Goal: Task Accomplishment & Management: Use online tool/utility

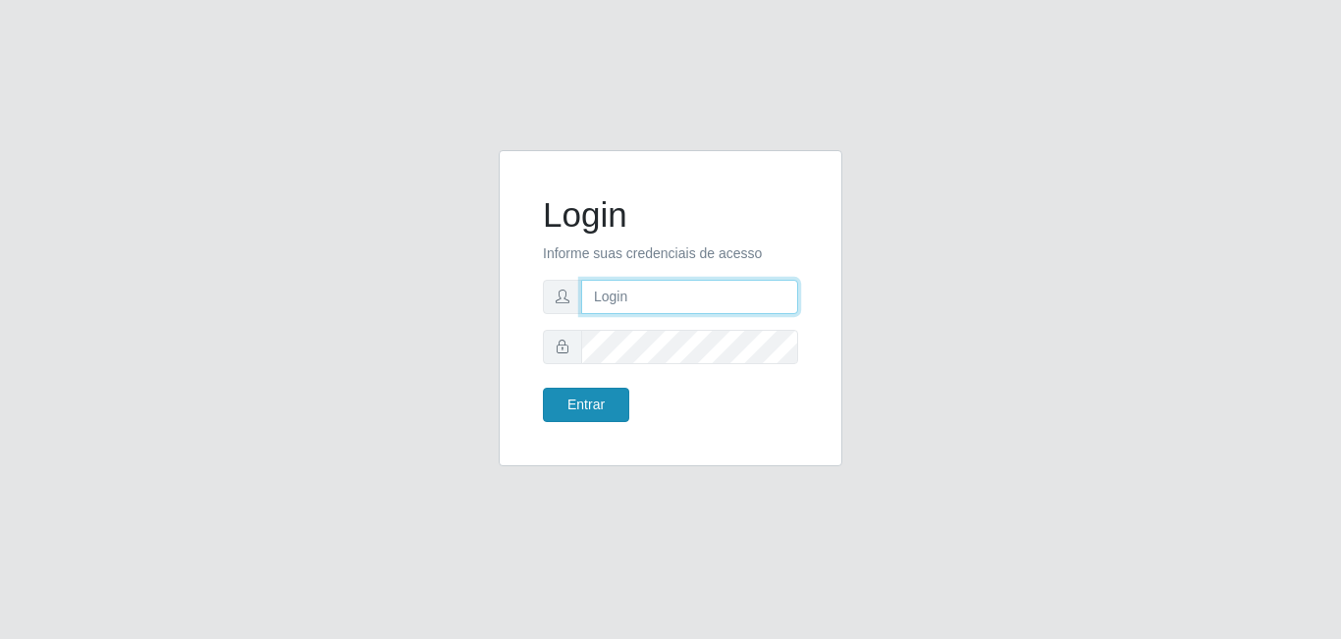
type input "[EMAIL_ADDRESS][DOMAIN_NAME]"
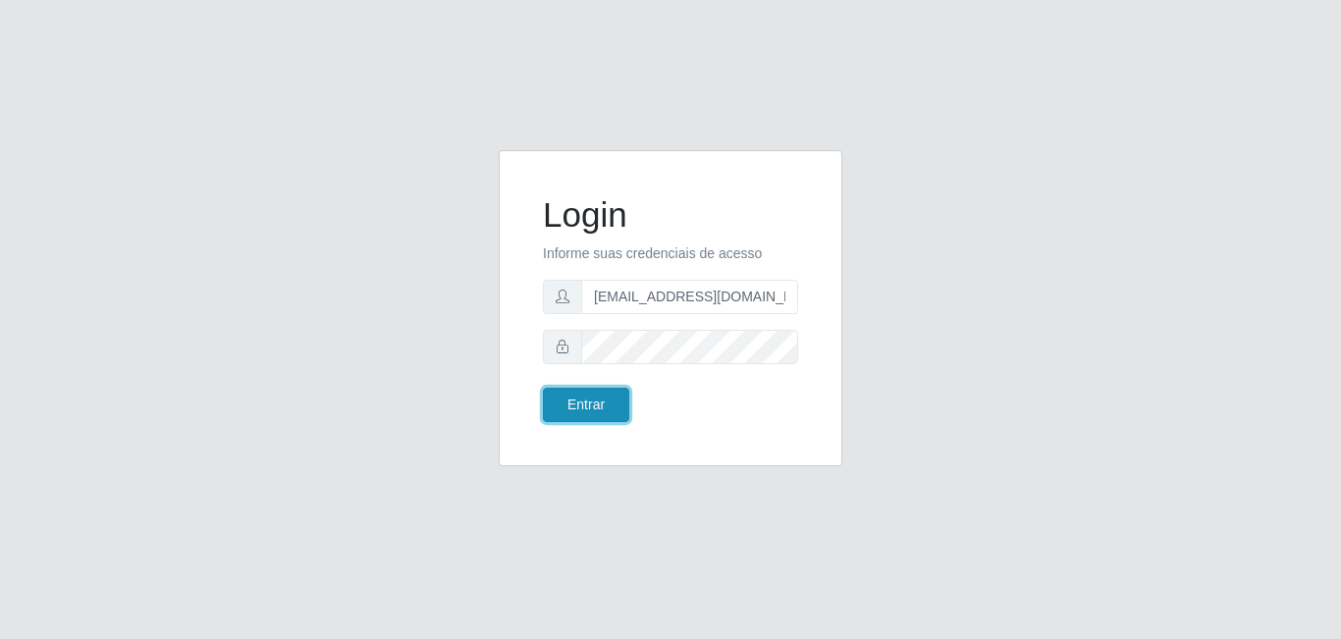
click at [588, 404] on button "Entrar" at bounding box center [586, 405] width 86 height 34
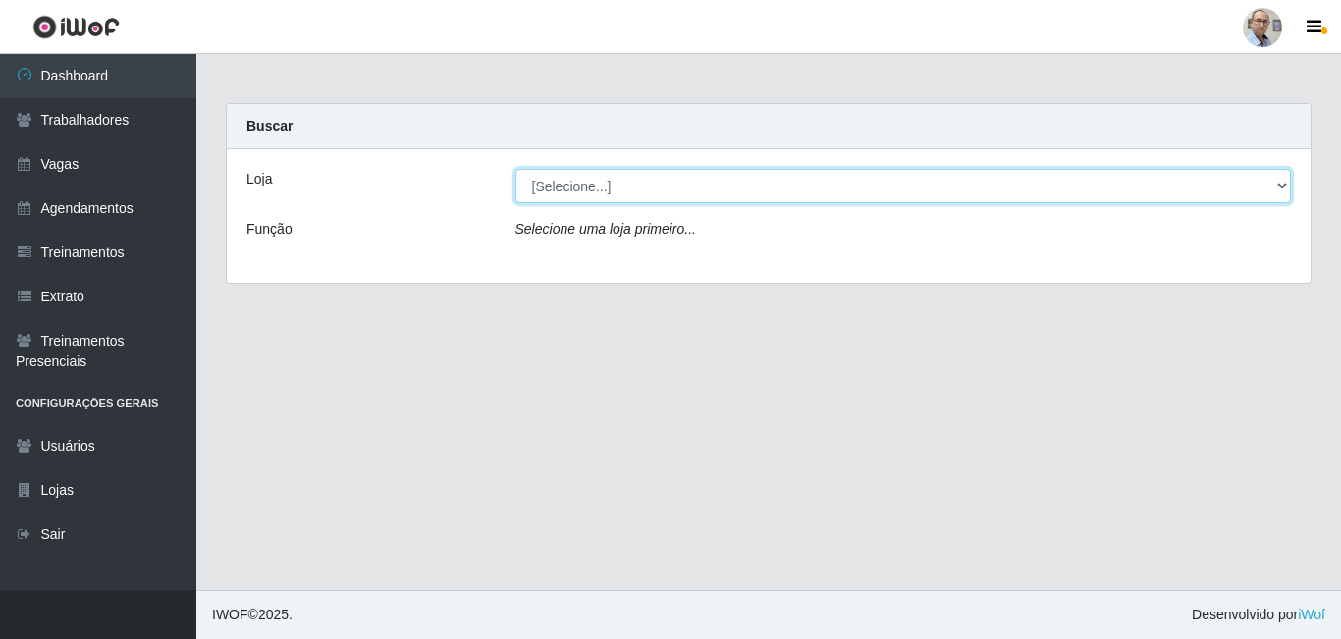
click at [701, 184] on select "[Selecione...] Mar Vermelho - Loja 04" at bounding box center [903, 186] width 776 height 34
select select "251"
click at [515, 169] on select "[Selecione...] Mar Vermelho - Loja 04" at bounding box center [903, 186] width 776 height 34
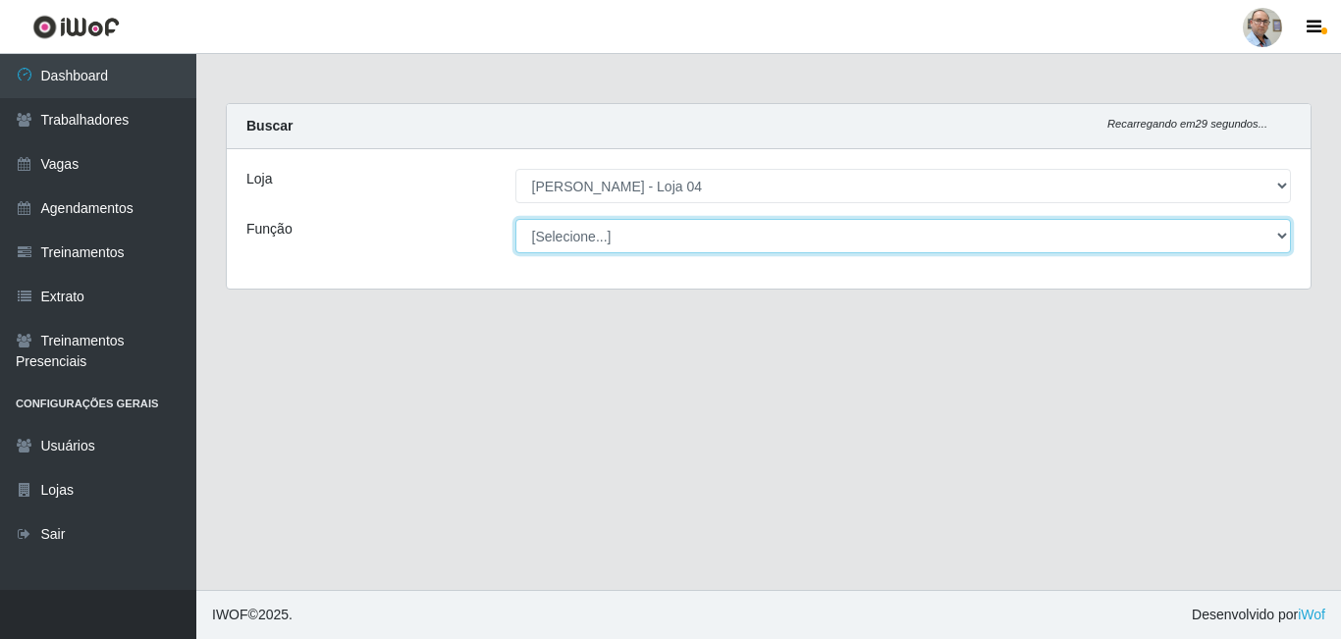
click at [668, 238] on select "[Selecione...] ASG ASG + ASG ++ Auxiliar de Depósito Auxiliar de Depósito + Aux…" at bounding box center [903, 236] width 776 height 34
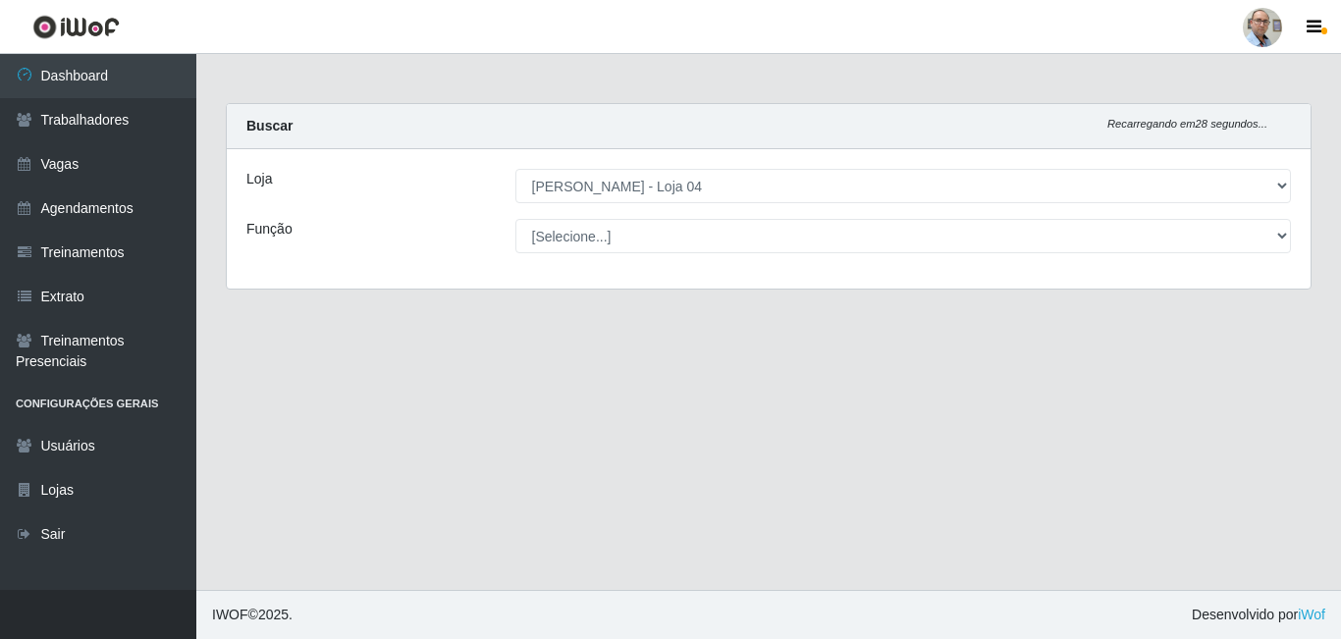
click at [460, 282] on div "Loja [Selecione...] Mar Vermelho - Loja 04 Função [Selecione...] ASG ASG + ASG …" at bounding box center [769, 218] width 1084 height 139
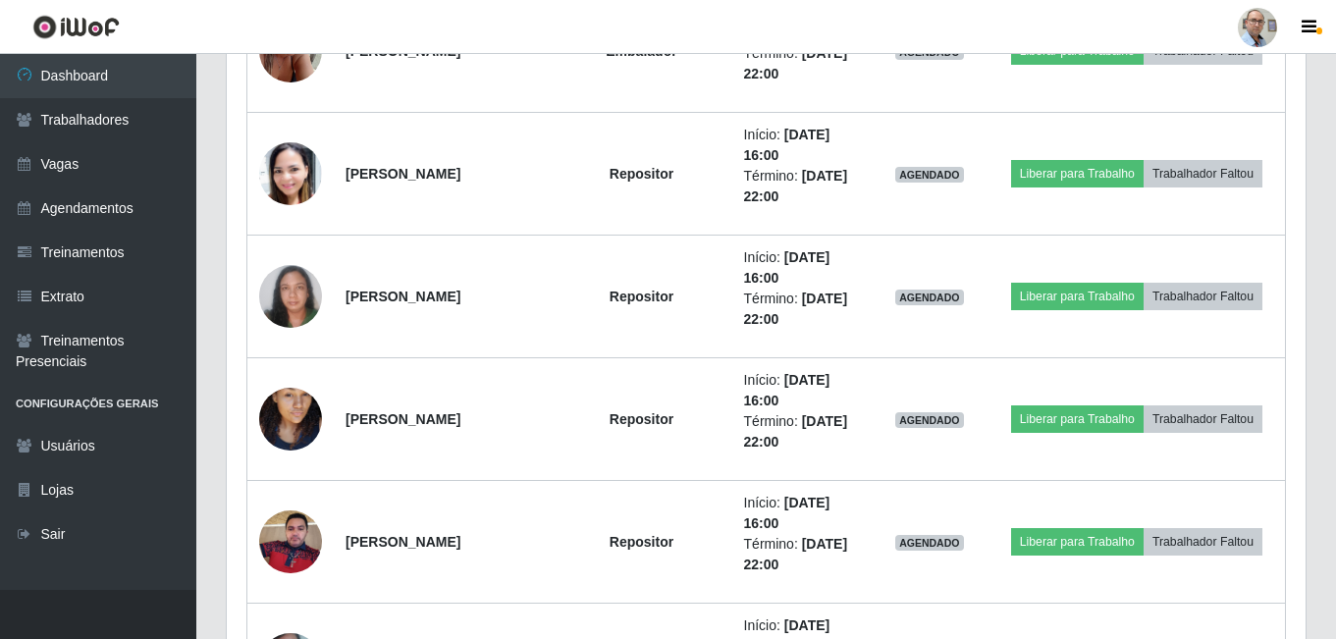
scroll to position [3211, 0]
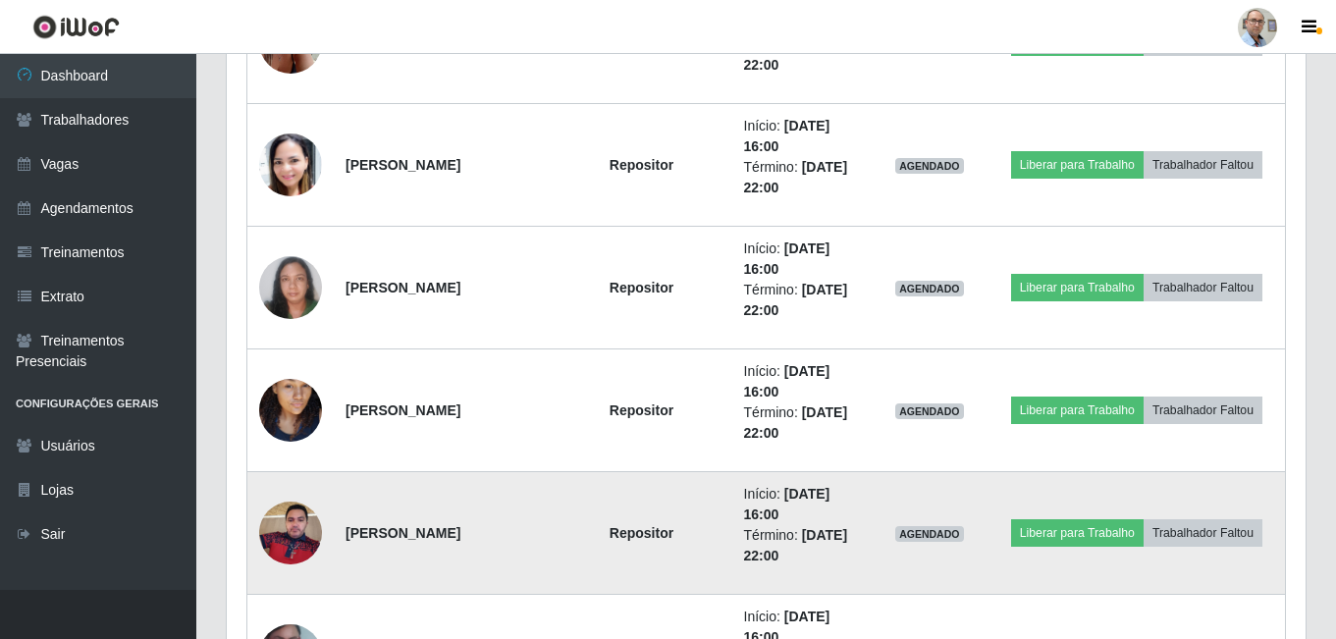
click at [304, 532] on img at bounding box center [290, 532] width 63 height 83
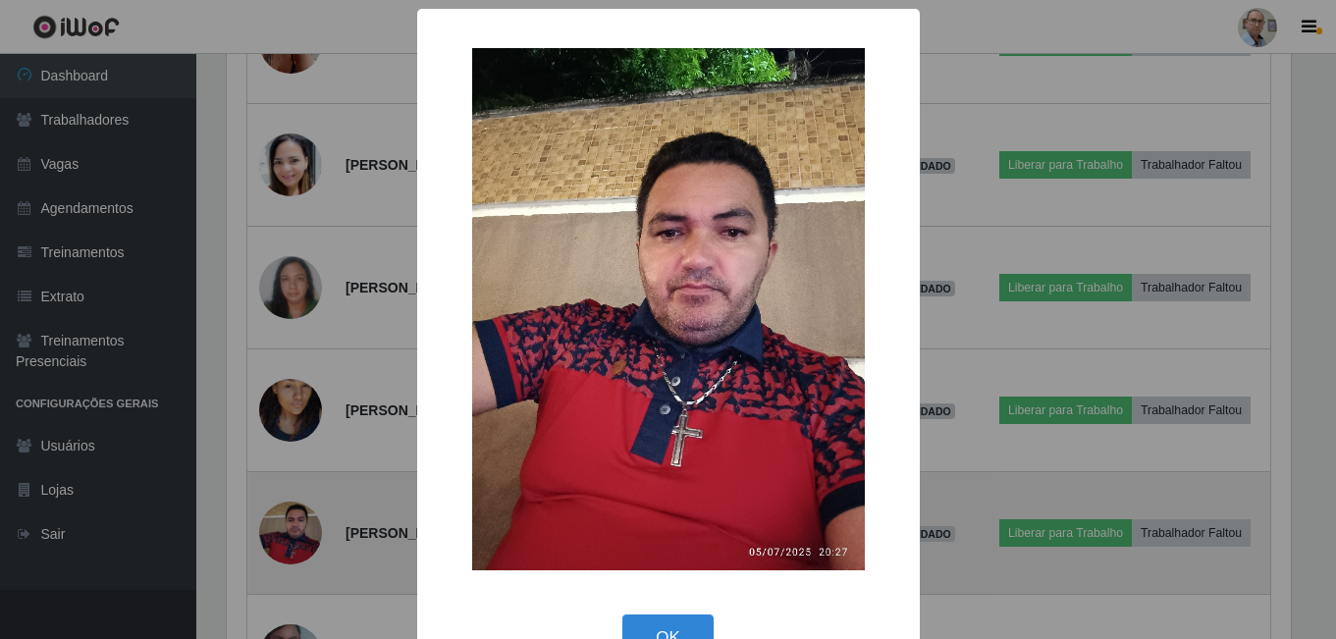
scroll to position [407, 1069]
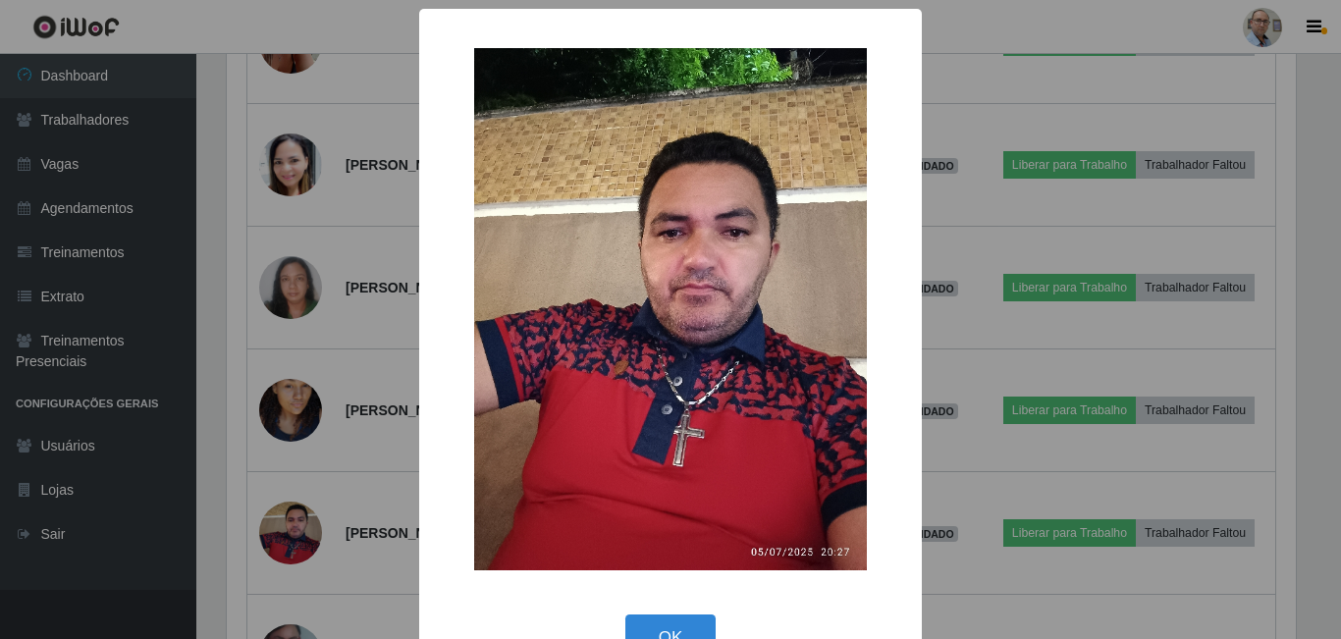
click at [321, 393] on div "× OK Cancel" at bounding box center [670, 319] width 1341 height 639
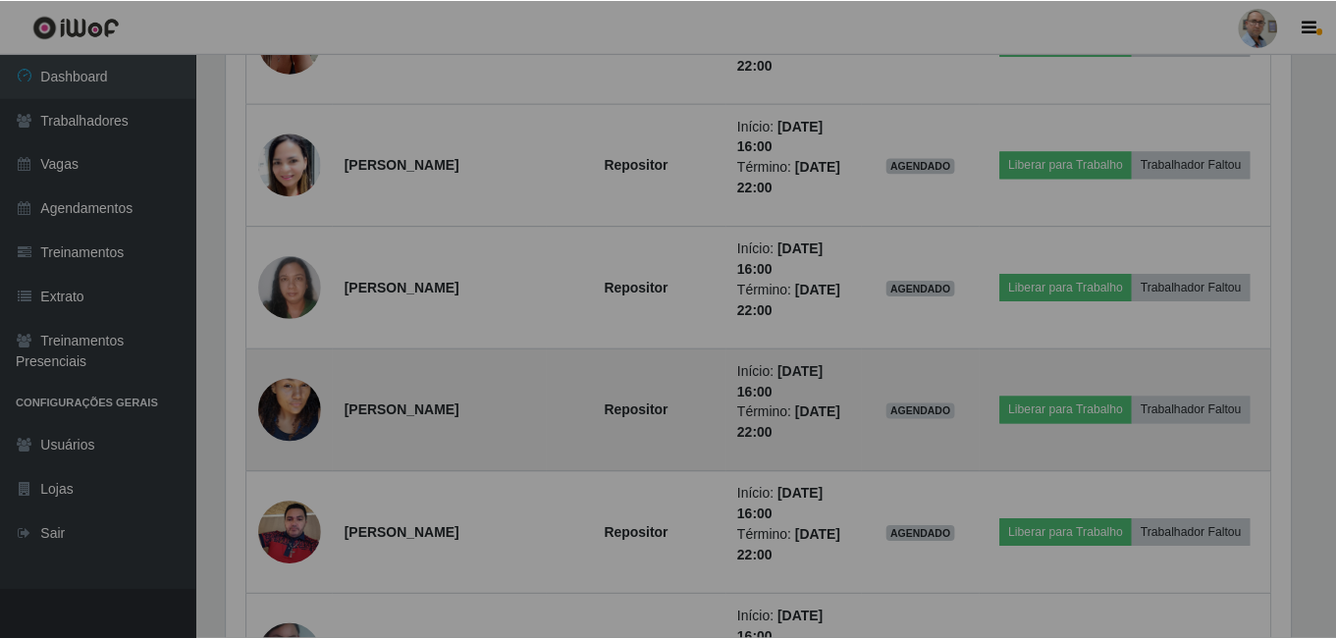
scroll to position [407, 1079]
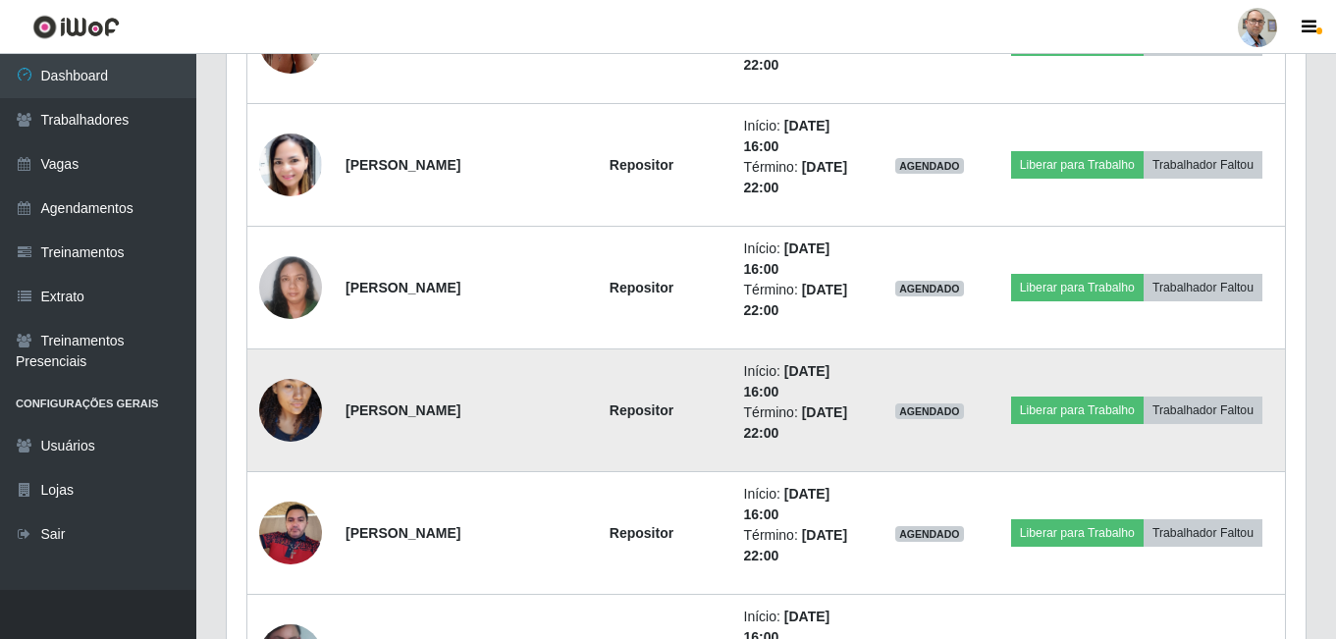
click at [302, 400] on img at bounding box center [290, 410] width 63 height 112
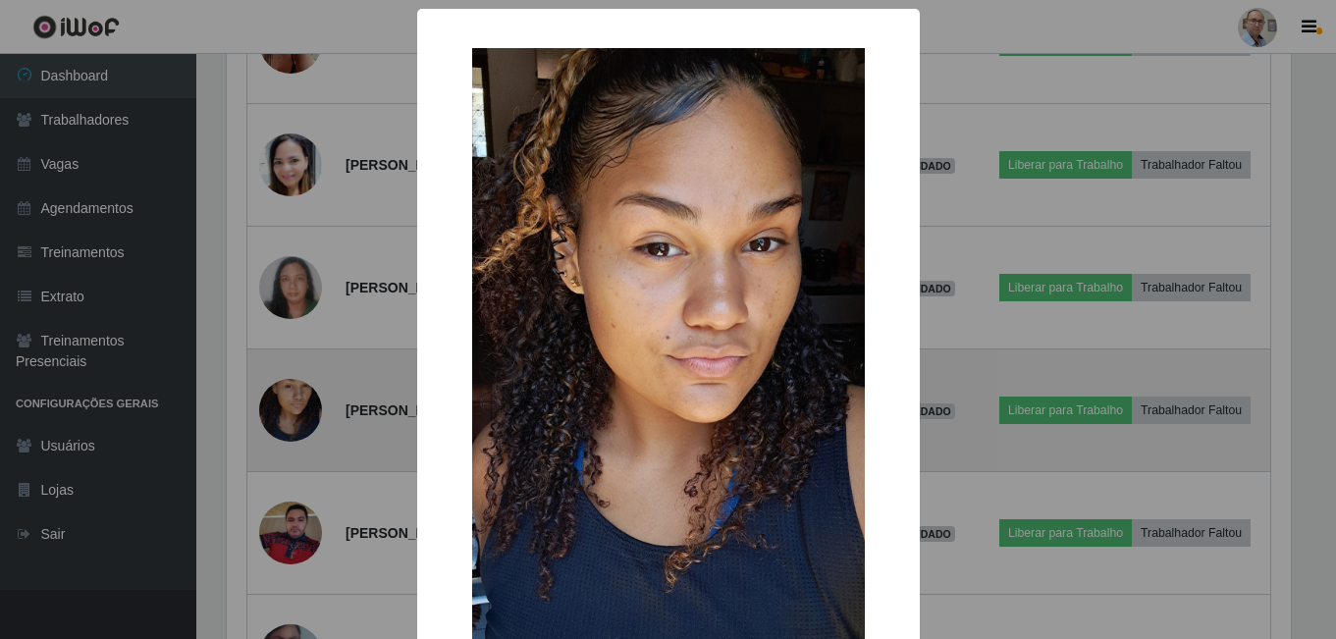
scroll to position [407, 1069]
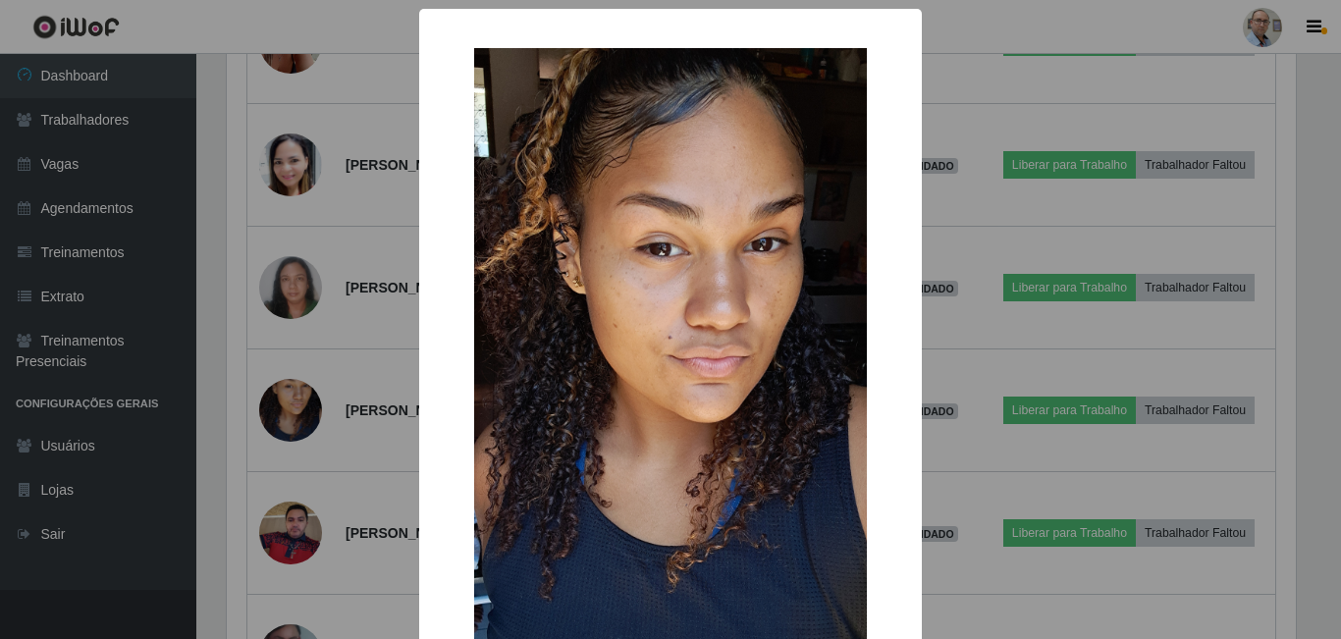
click at [300, 285] on div "× OK Cancel" at bounding box center [670, 319] width 1341 height 639
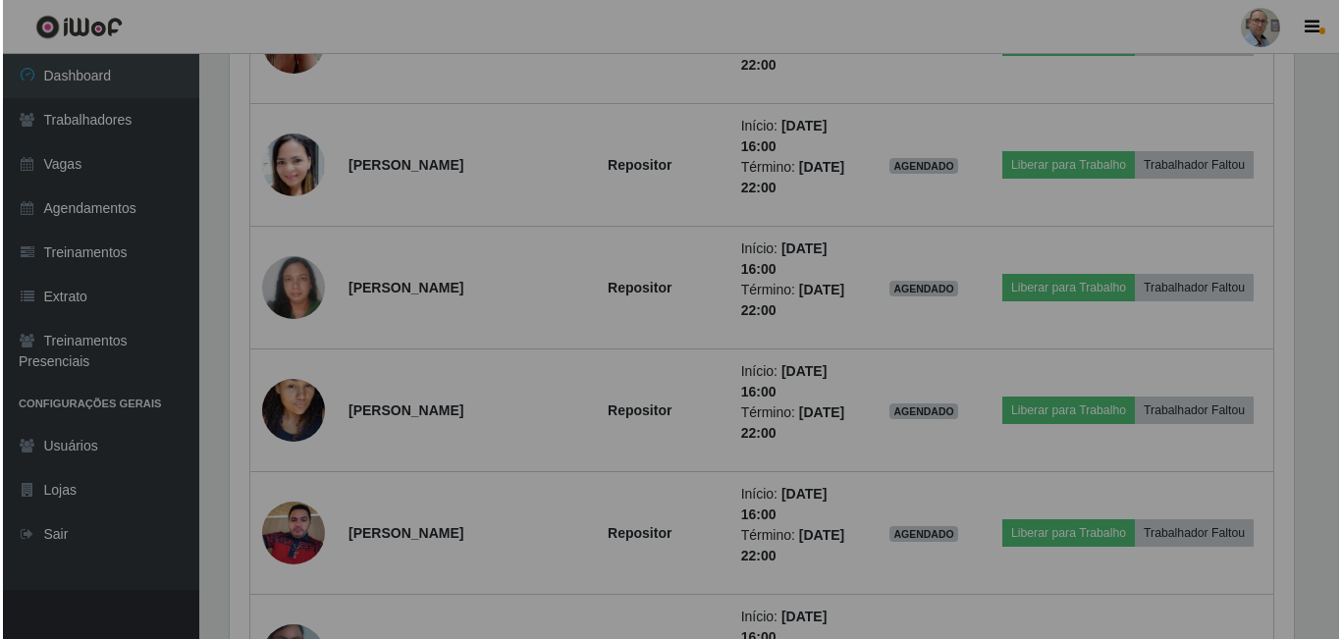
scroll to position [407, 1079]
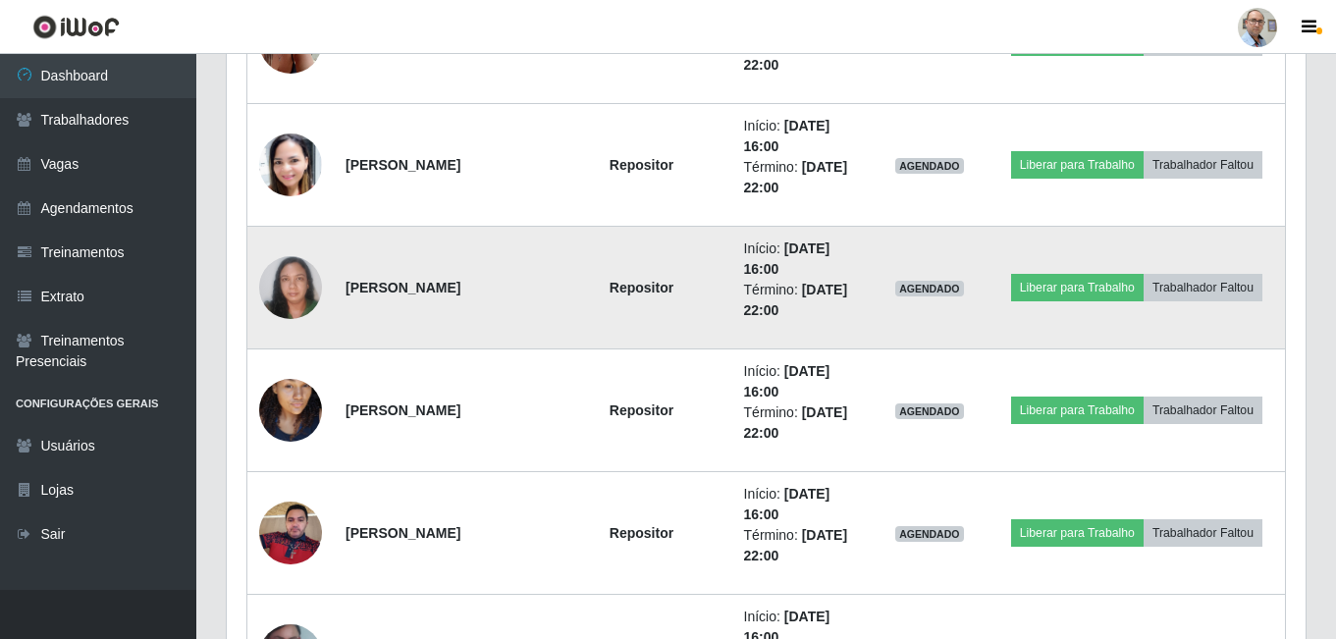
click at [303, 273] on img at bounding box center [290, 287] width 63 height 63
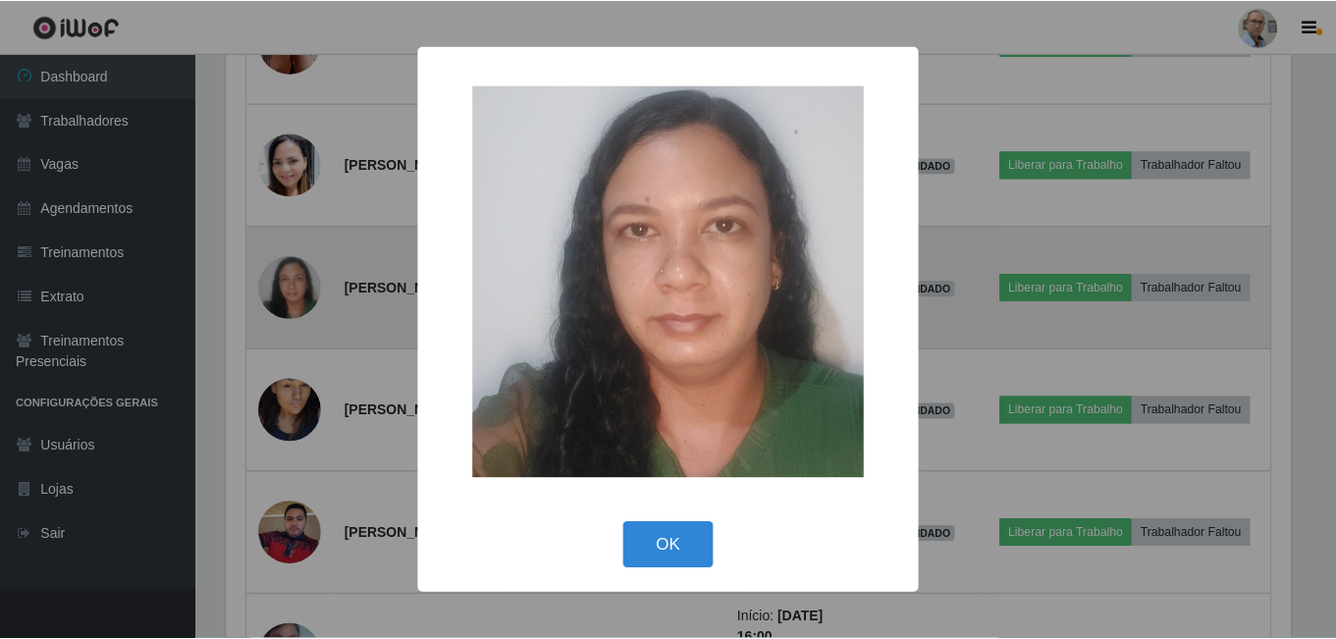
scroll to position [407, 1069]
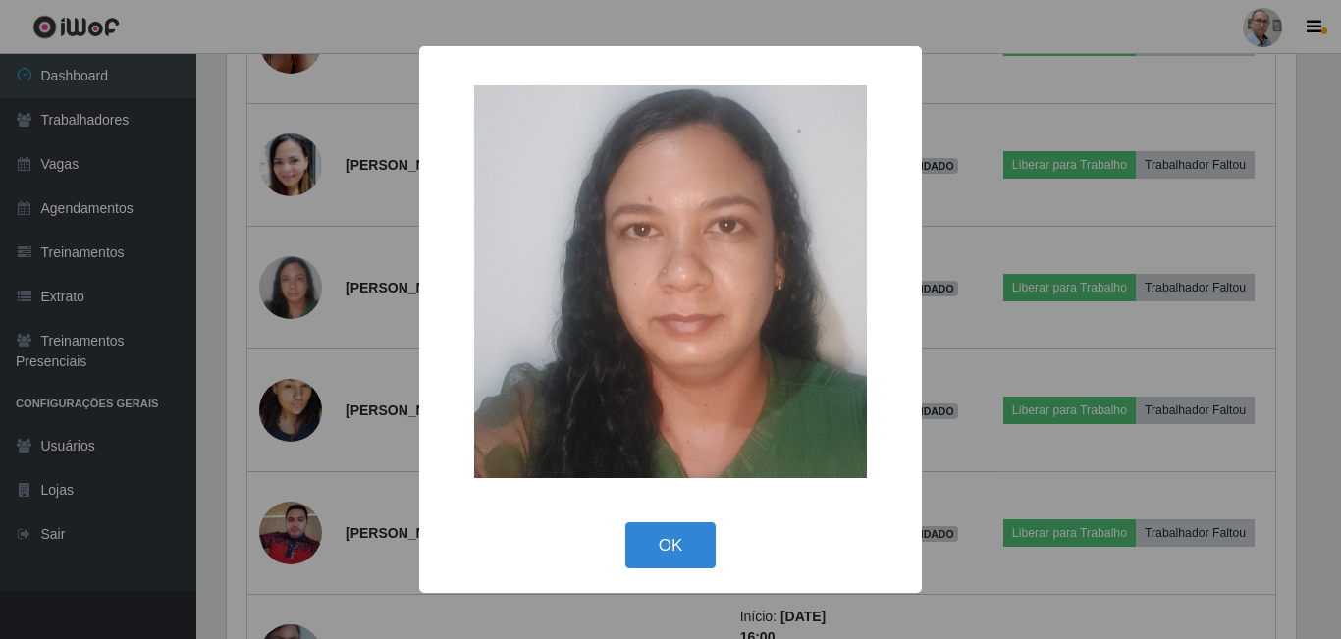
click at [293, 183] on div "× OK Cancel" at bounding box center [670, 319] width 1341 height 639
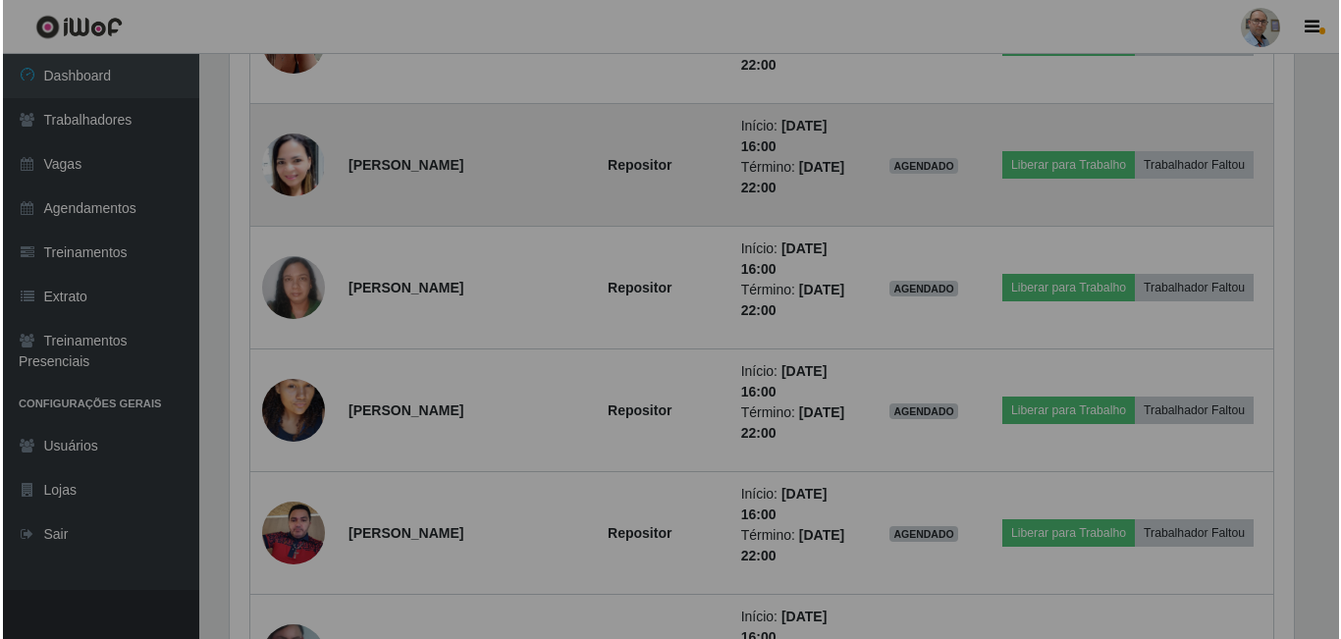
scroll to position [407, 1079]
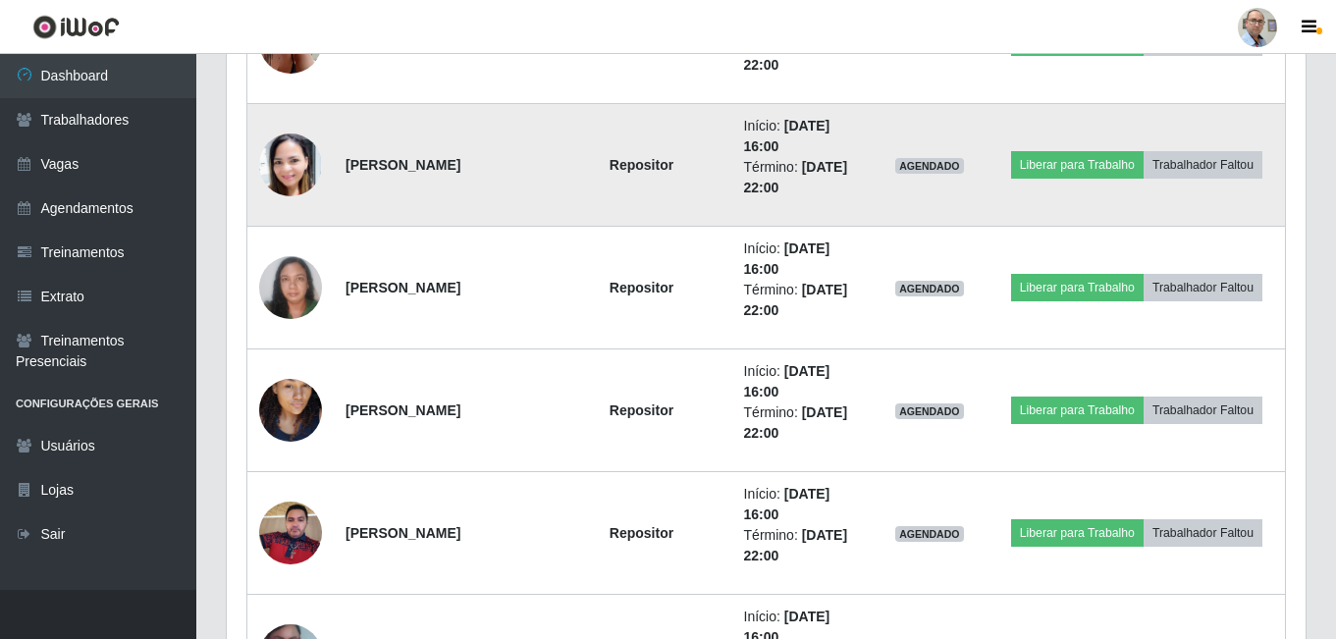
click at [293, 176] on img at bounding box center [290, 166] width 63 height 76
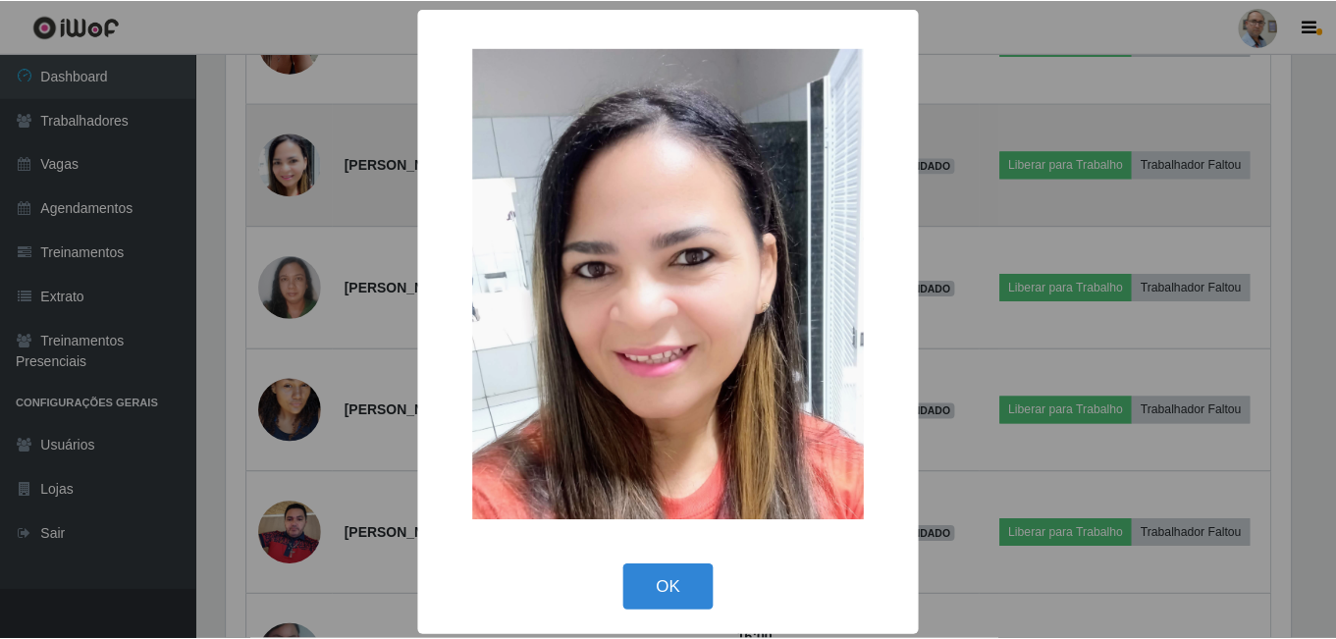
scroll to position [407, 1069]
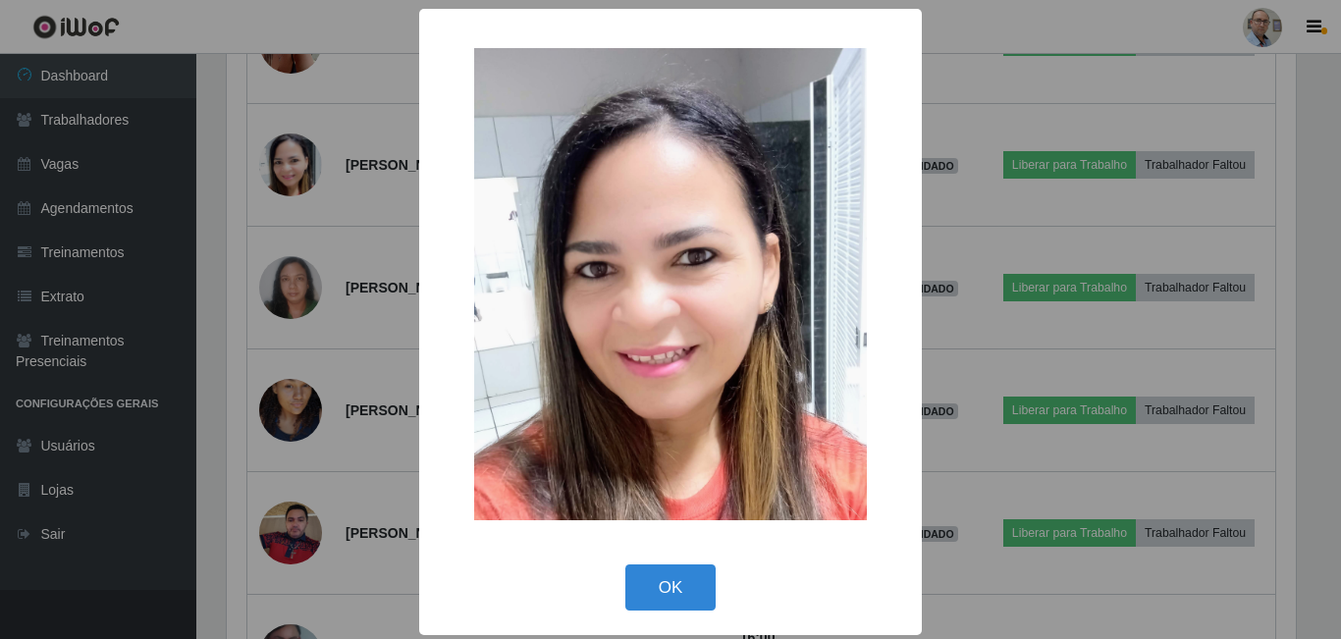
click at [276, 218] on div "× OK Cancel" at bounding box center [670, 319] width 1341 height 639
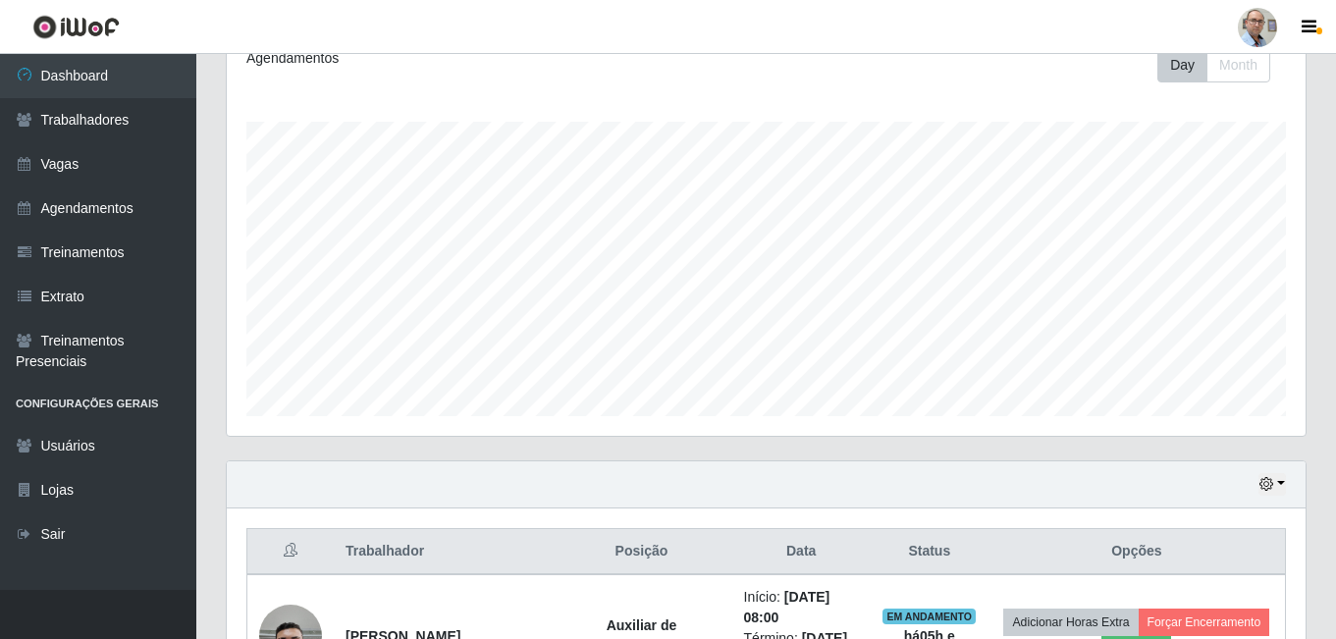
scroll to position [462, 0]
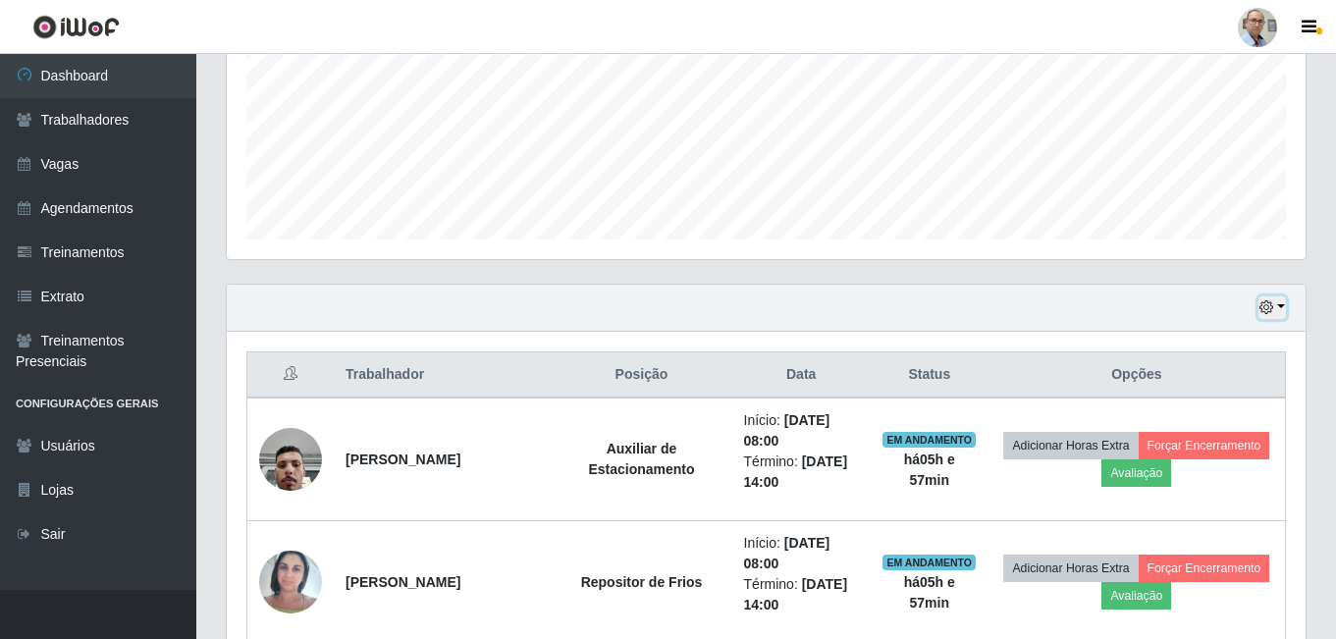
click at [1275, 310] on button "button" at bounding box center [1271, 307] width 27 height 23
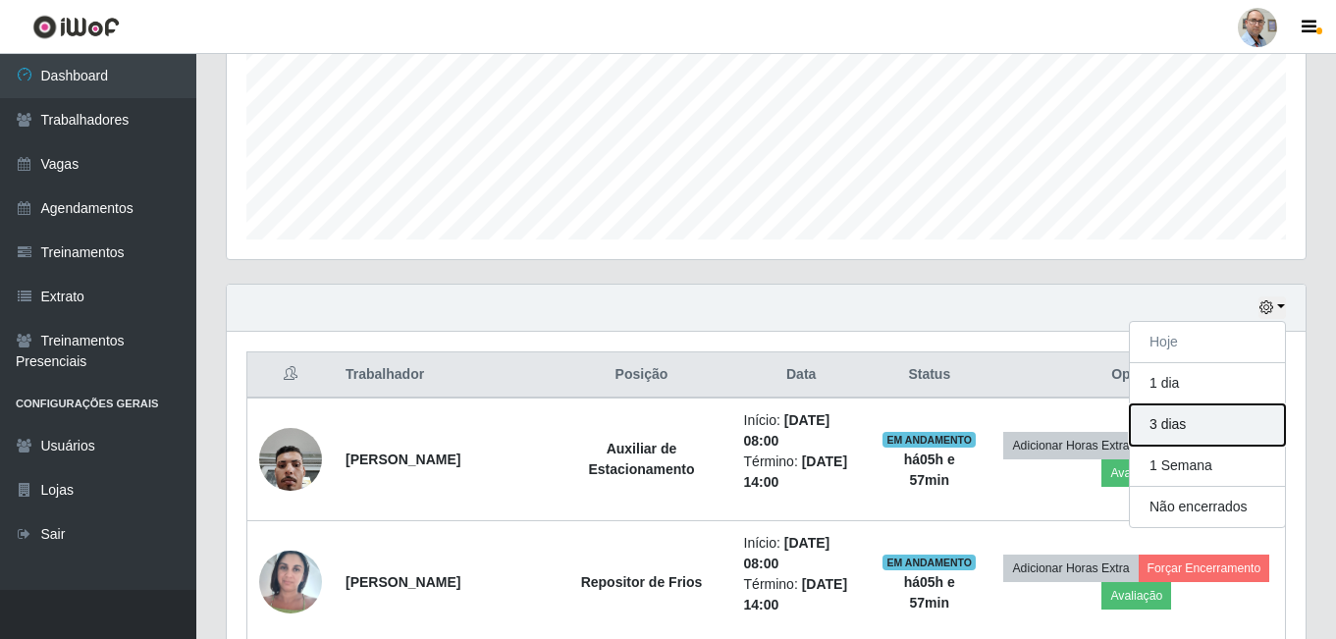
click at [1164, 423] on button "3 dias" at bounding box center [1207, 424] width 155 height 41
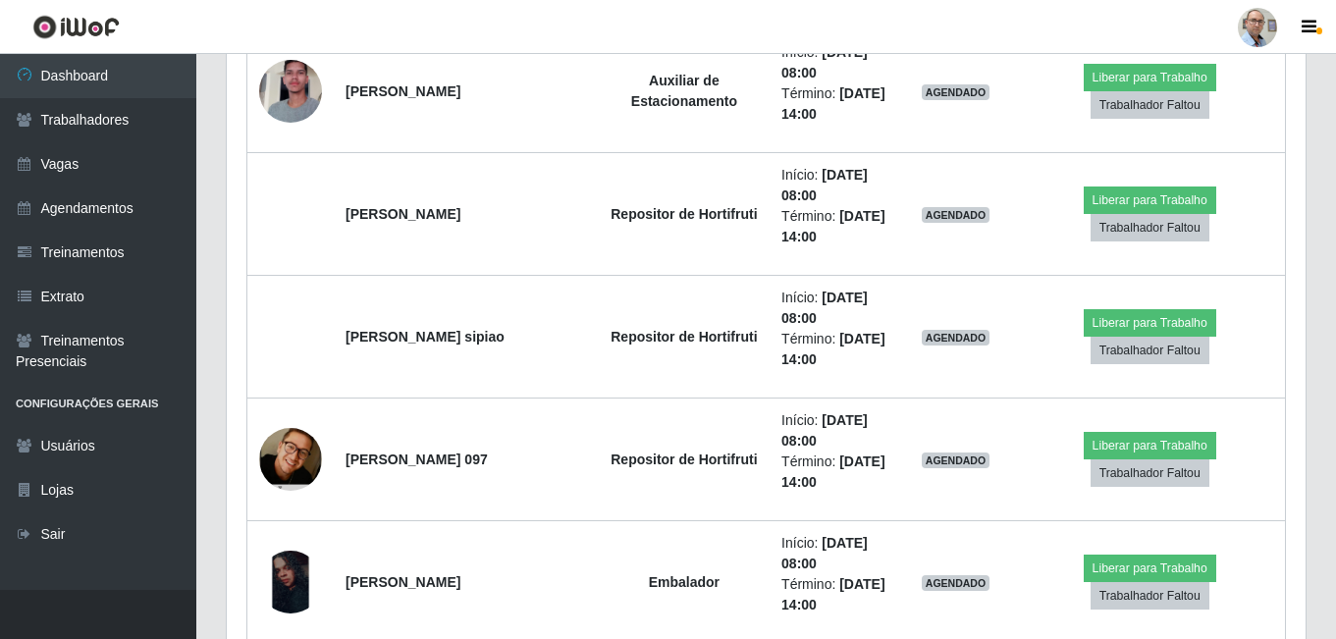
scroll to position [8511, 0]
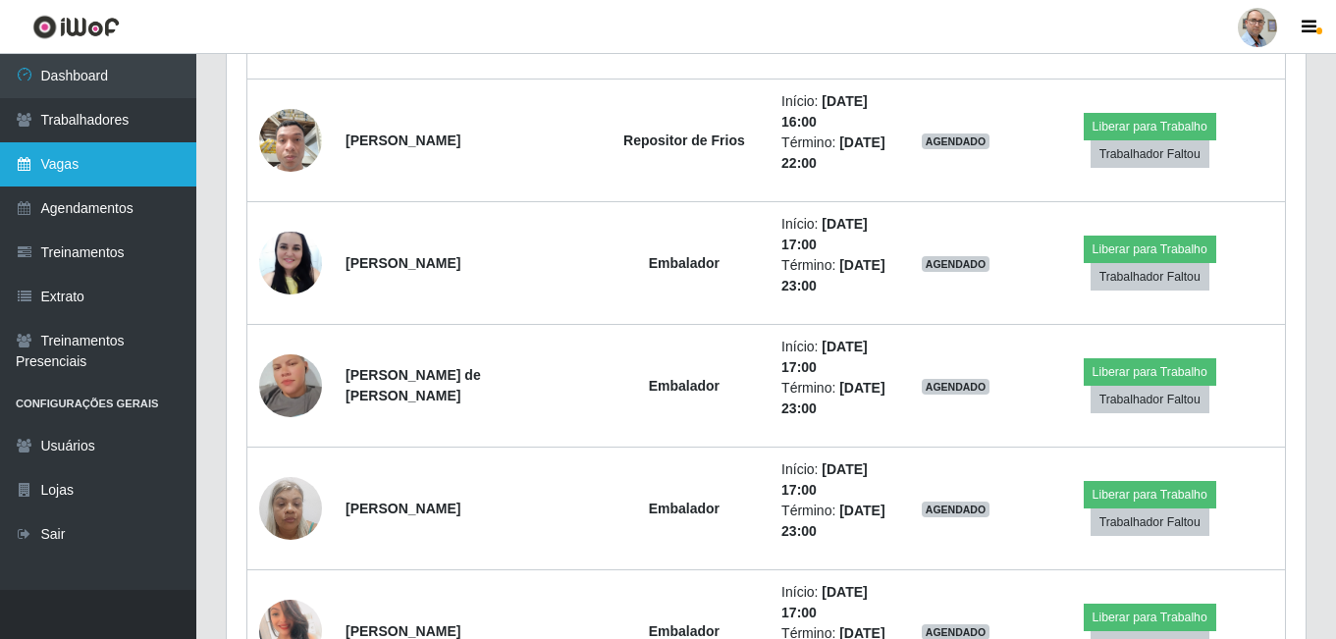
click at [80, 152] on link "Vagas" at bounding box center [98, 164] width 196 height 44
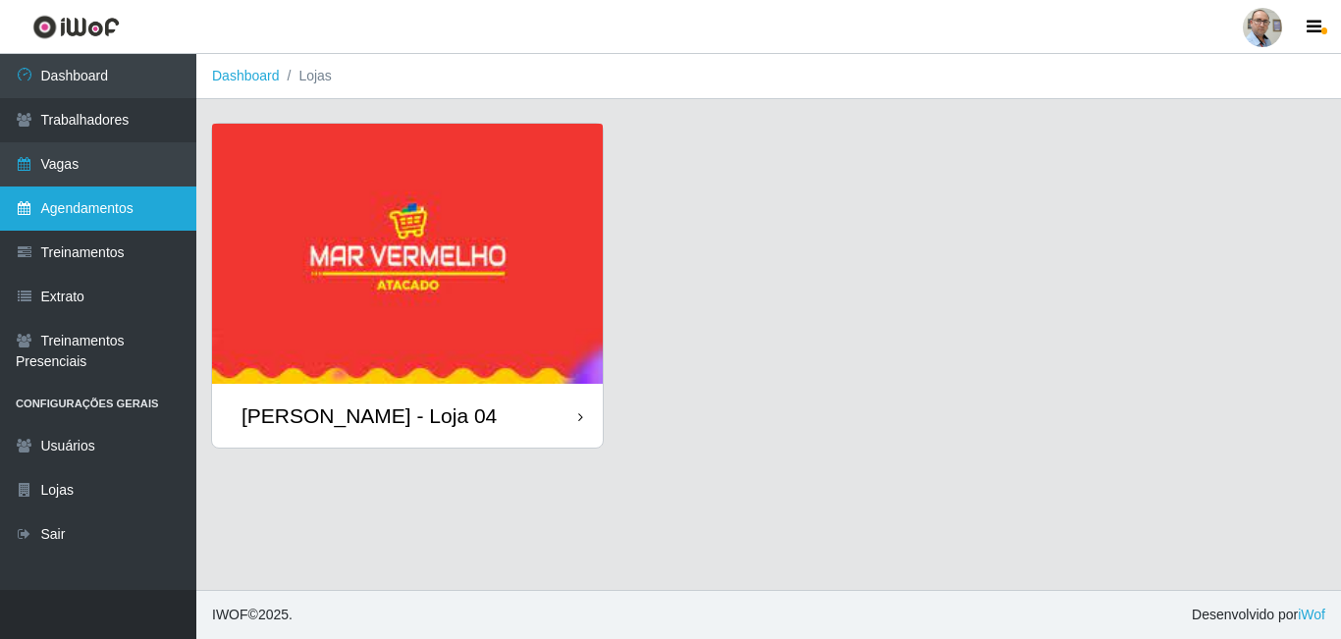
click at [169, 222] on link "Agendamentos" at bounding box center [98, 209] width 196 height 44
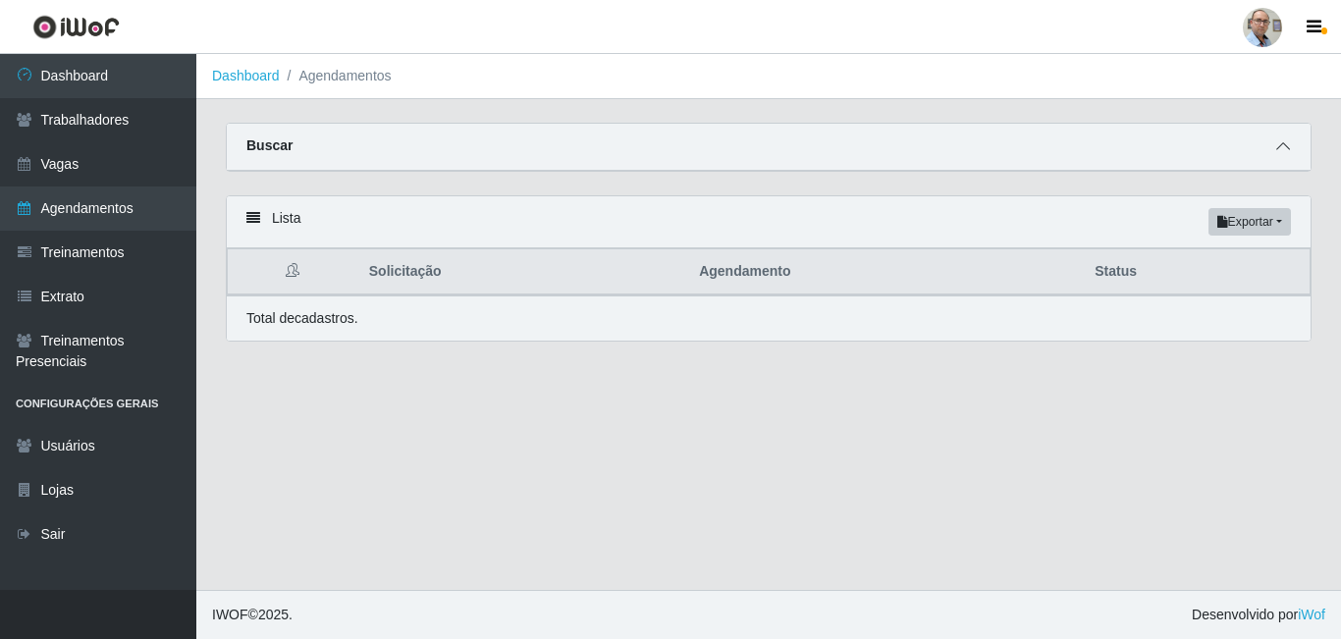
click at [1291, 151] on span at bounding box center [1283, 146] width 24 height 23
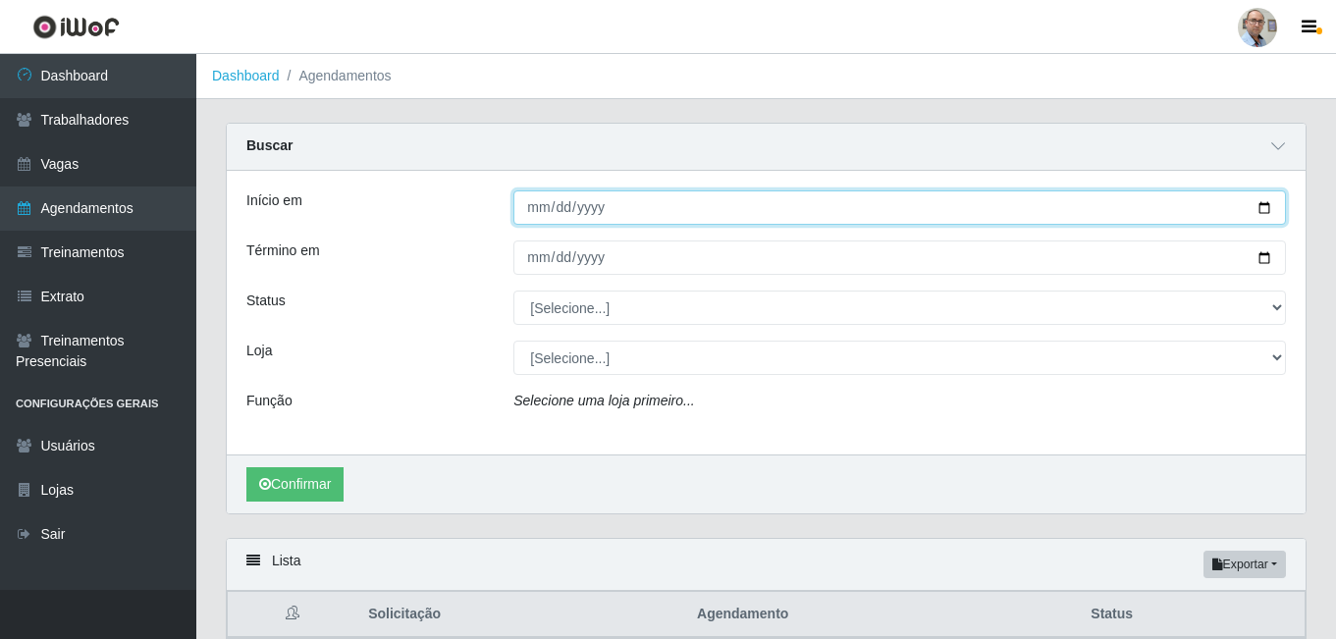
click at [1261, 210] on input "Início em" at bounding box center [899, 207] width 773 height 34
type input "[DATE]"
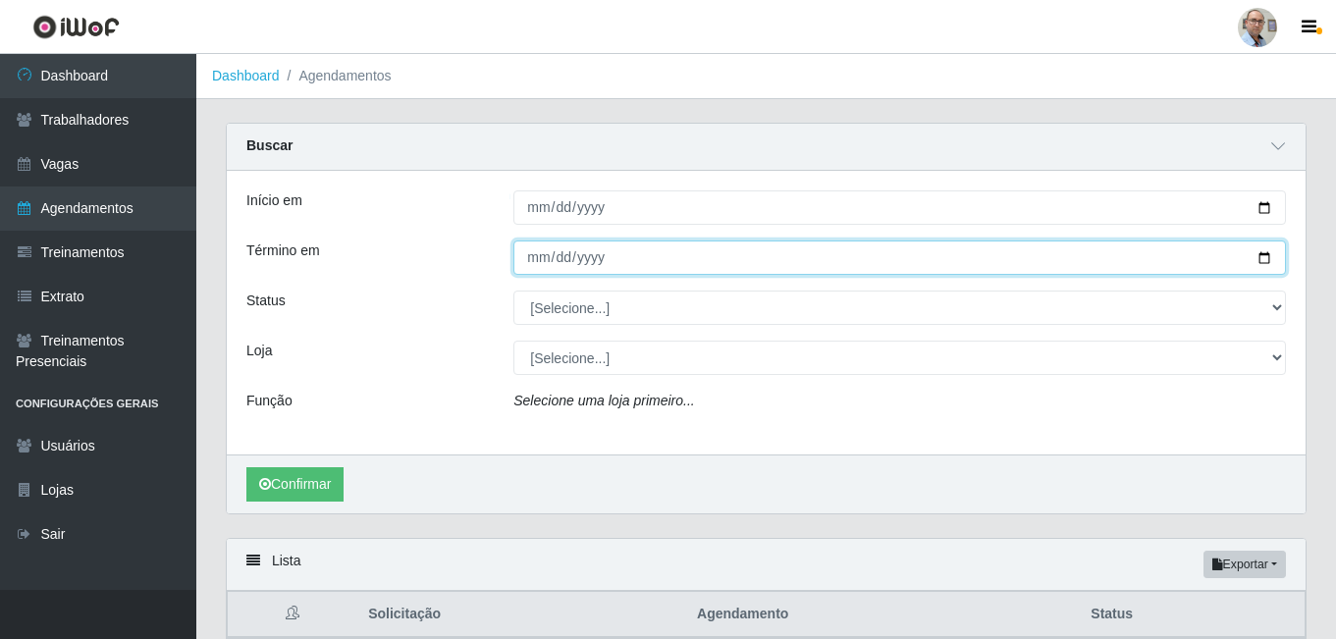
click at [1265, 258] on input "Término em" at bounding box center [899, 257] width 773 height 34
type input "[DATE]"
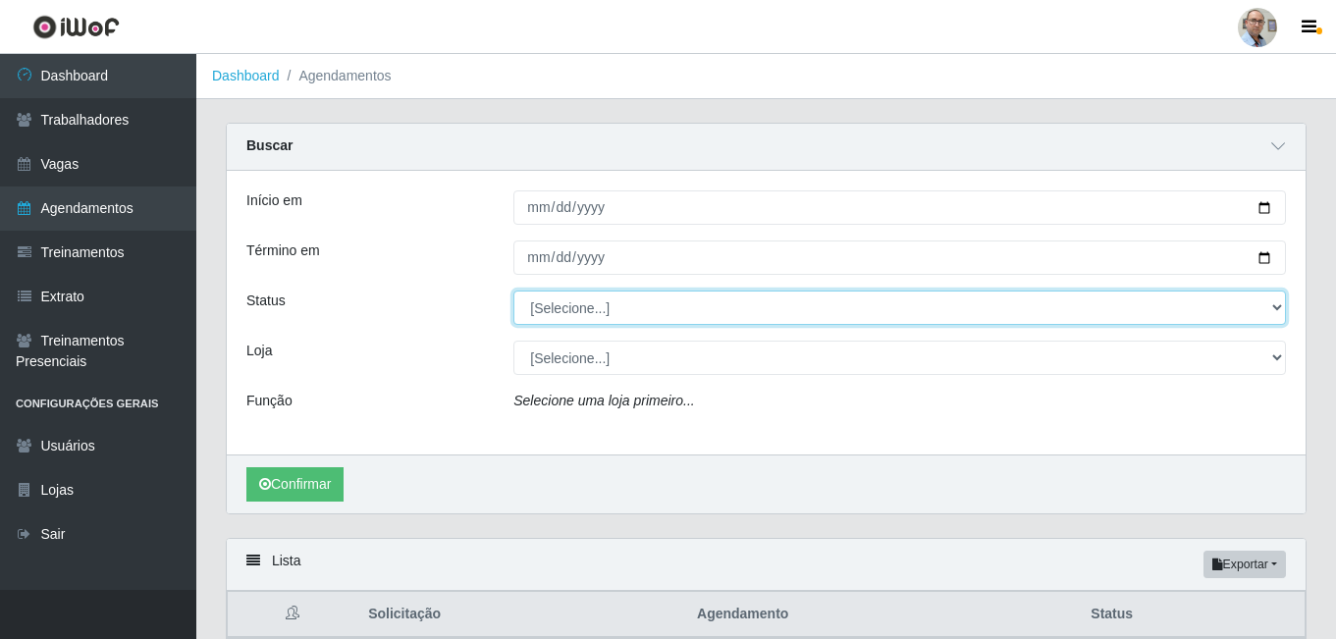
click at [647, 310] on select "[Selecione...] AGENDADO AGUARDANDO LIBERAR EM ANDAMENTO EM REVISÃO FINALIZADO C…" at bounding box center [899, 308] width 773 height 34
select select "AGENDADO"
click at [513, 292] on select "[Selecione...] AGENDADO AGUARDANDO LIBERAR EM ANDAMENTO EM REVISÃO FINALIZADO C…" at bounding box center [899, 308] width 773 height 34
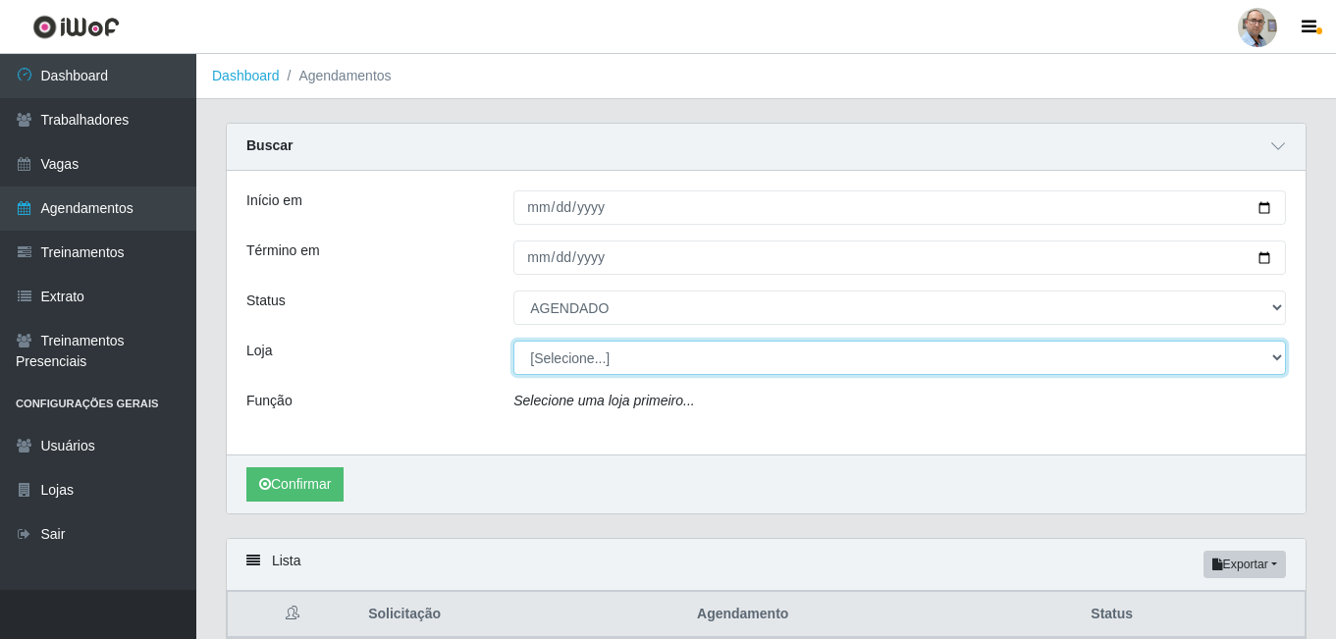
click at [596, 358] on select "[Selecione...] Mar Vermelho - Loja 04" at bounding box center [899, 358] width 773 height 34
select select "251"
click at [513, 342] on select "[Selecione...] Mar Vermelho - Loja 04" at bounding box center [899, 358] width 773 height 34
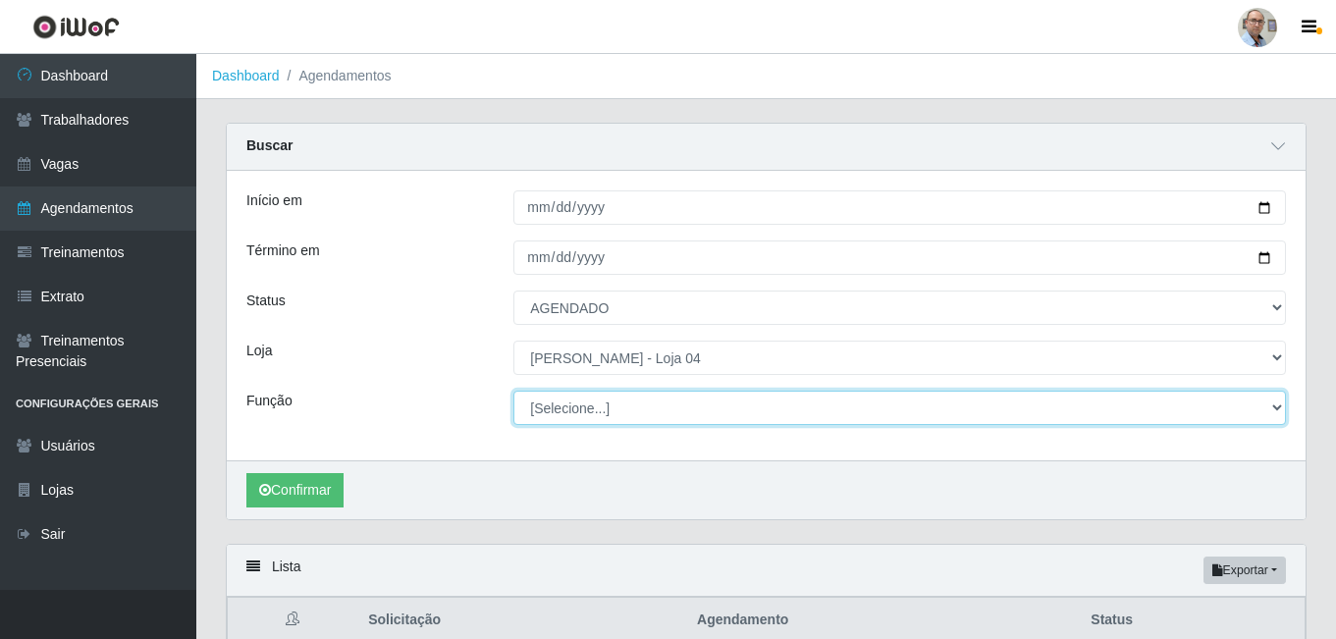
drag, startPoint x: 591, startPoint y: 375, endPoint x: 590, endPoint y: 409, distance: 34.4
click at [590, 409] on select "[Selecione...] ASG ASG + ASG ++ Auxiliar de Depósito Auxiliar de Depósito + Aux…" at bounding box center [899, 408] width 773 height 34
select select "112"
click at [513, 392] on select "[Selecione...] ASG ASG + ASG ++ Auxiliar de Depósito Auxiliar de Depósito + Aux…" at bounding box center [899, 408] width 773 height 34
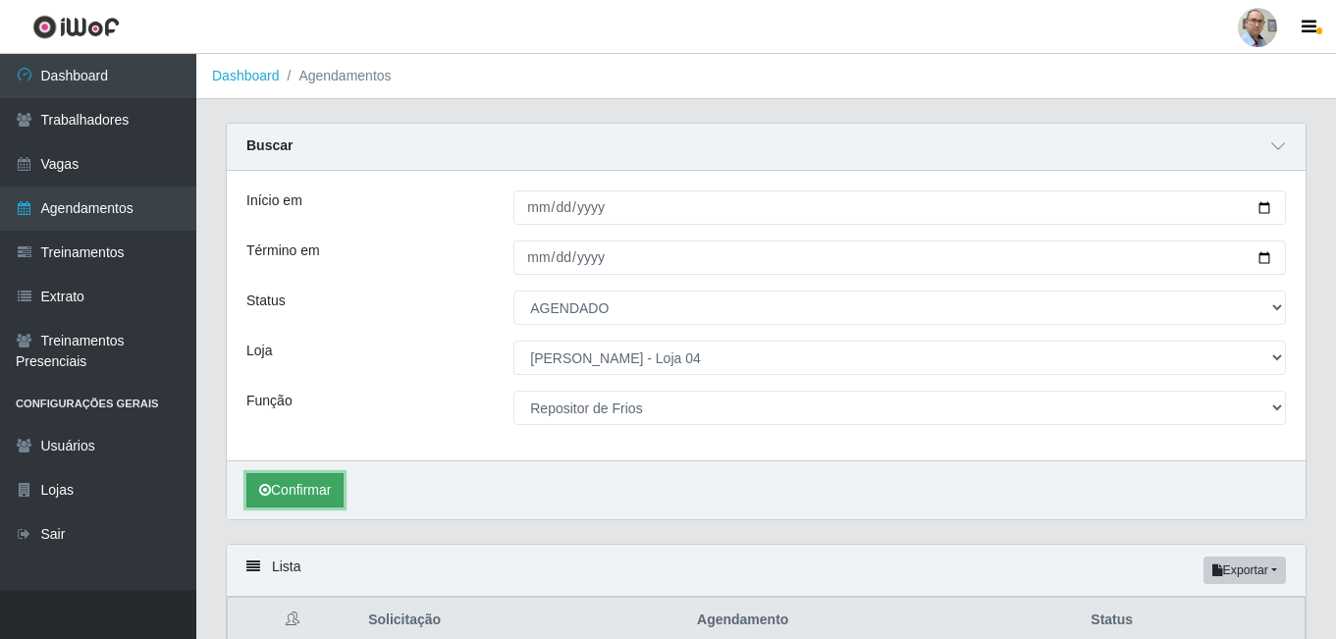
click at [296, 497] on button "Confirmar" at bounding box center [294, 490] width 97 height 34
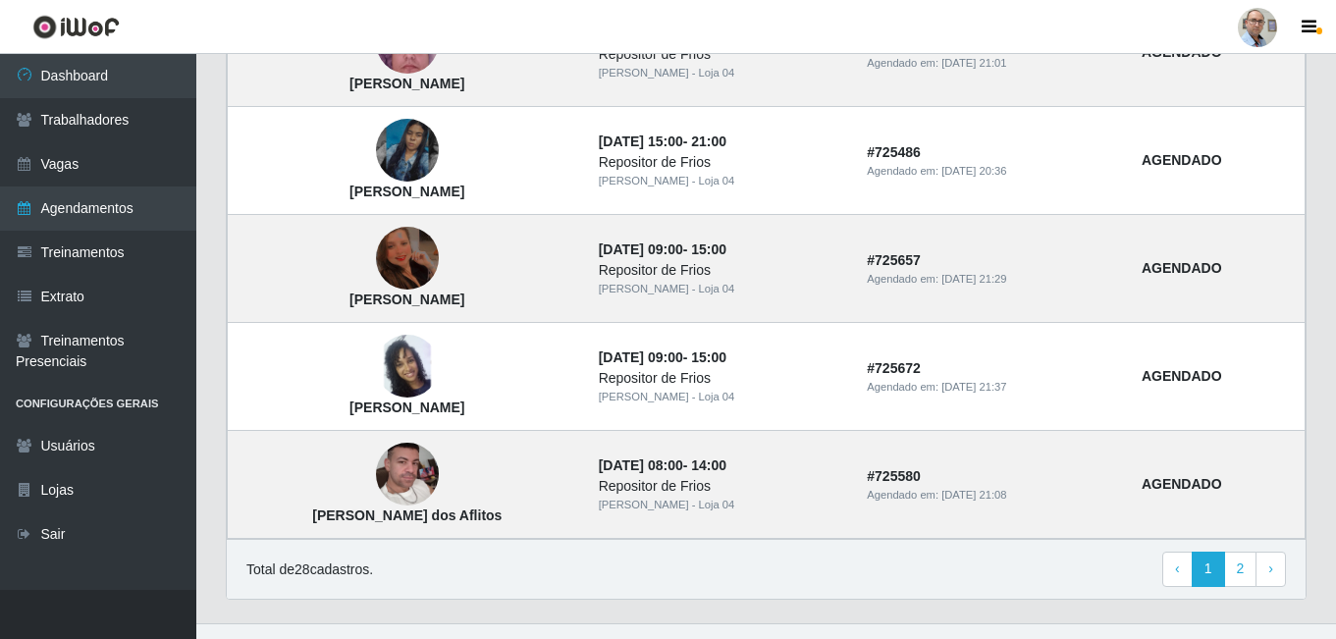
scroll to position [1759, 0]
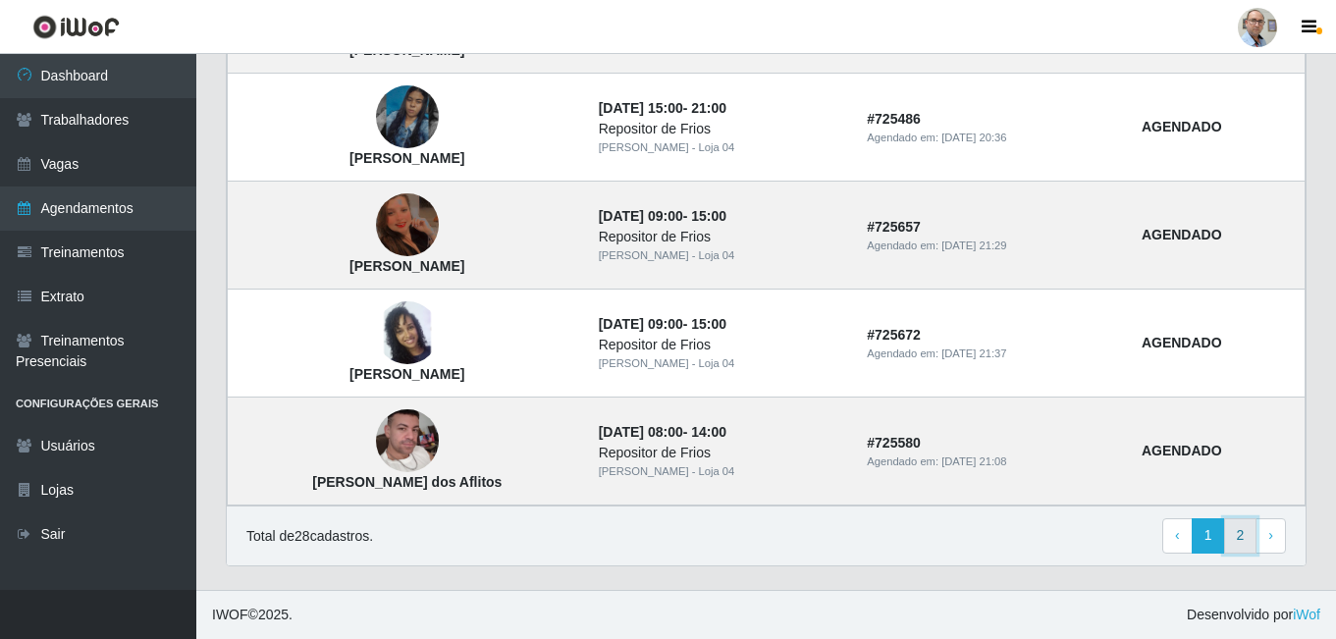
click at [1250, 544] on link "2" at bounding box center [1240, 535] width 33 height 35
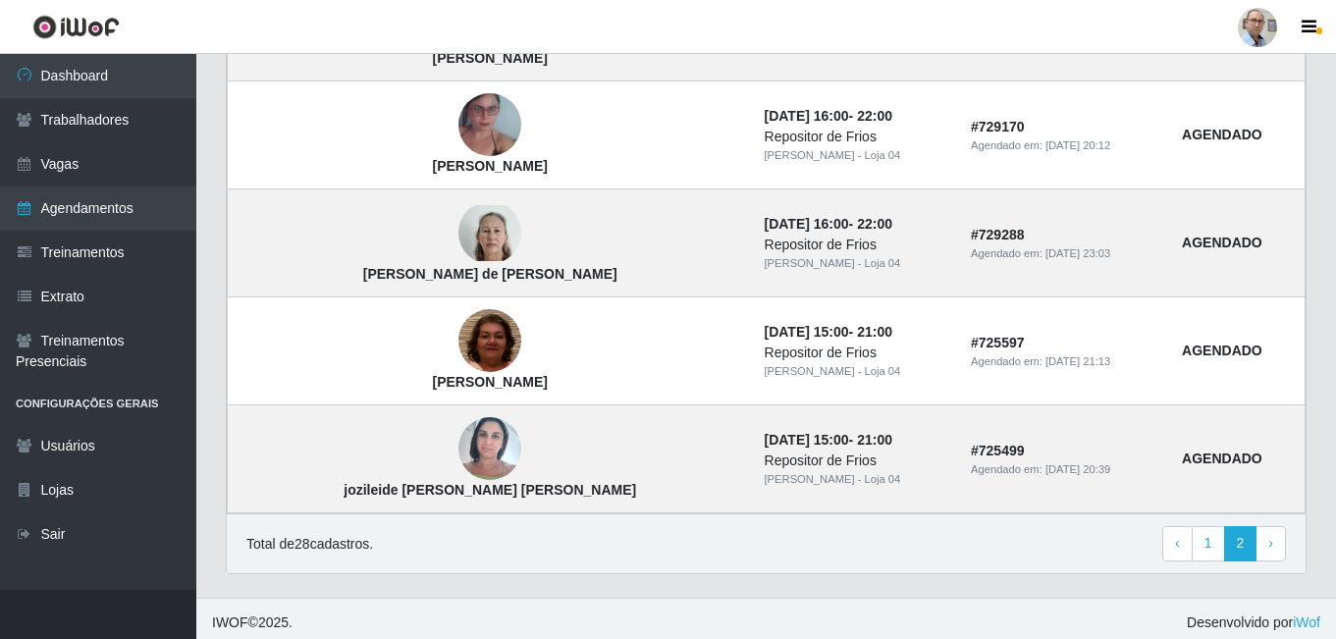
scroll to position [1195, 0]
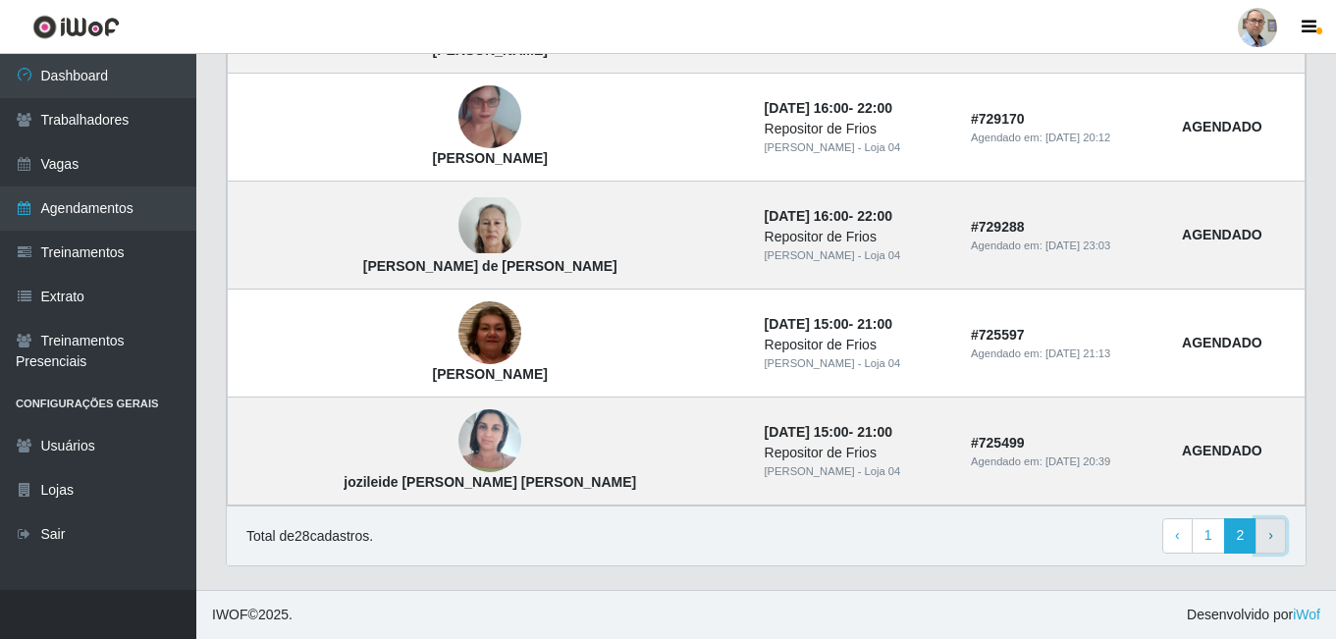
click at [1272, 534] on span "›" at bounding box center [1270, 535] width 5 height 16
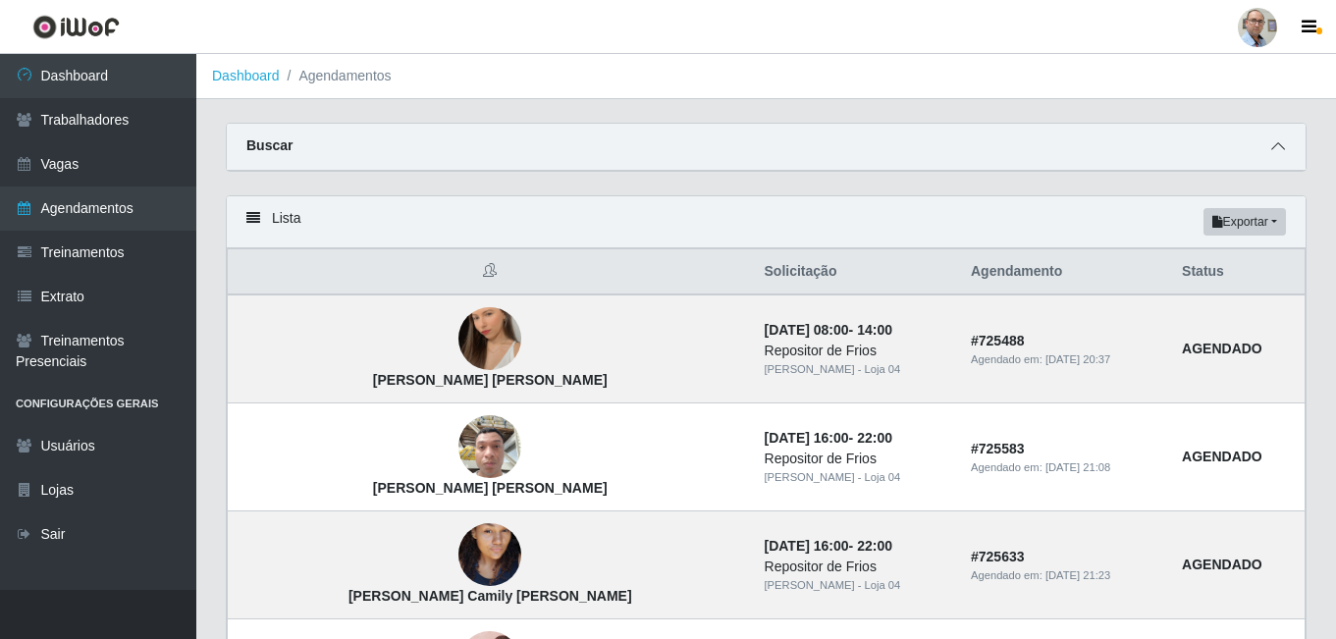
click at [1280, 143] on icon at bounding box center [1278, 146] width 14 height 14
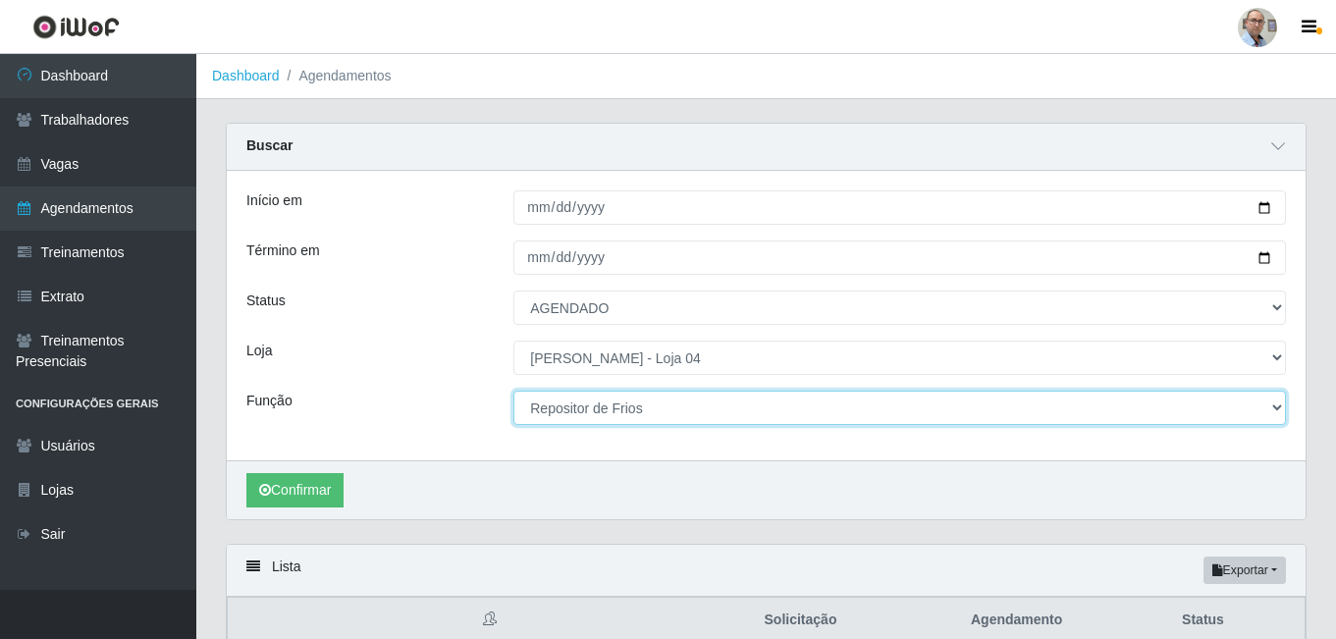
click at [640, 411] on select "[Selecione...] ASG ASG + ASG ++ Auxiliar de Depósito Auxiliar de Depósito + Aux…" at bounding box center [899, 408] width 773 height 34
select select "24"
click at [513, 392] on select "[Selecione...] ASG ASG + ASG ++ Auxiliar de Depósito Auxiliar de Depósito + Aux…" at bounding box center [899, 408] width 773 height 34
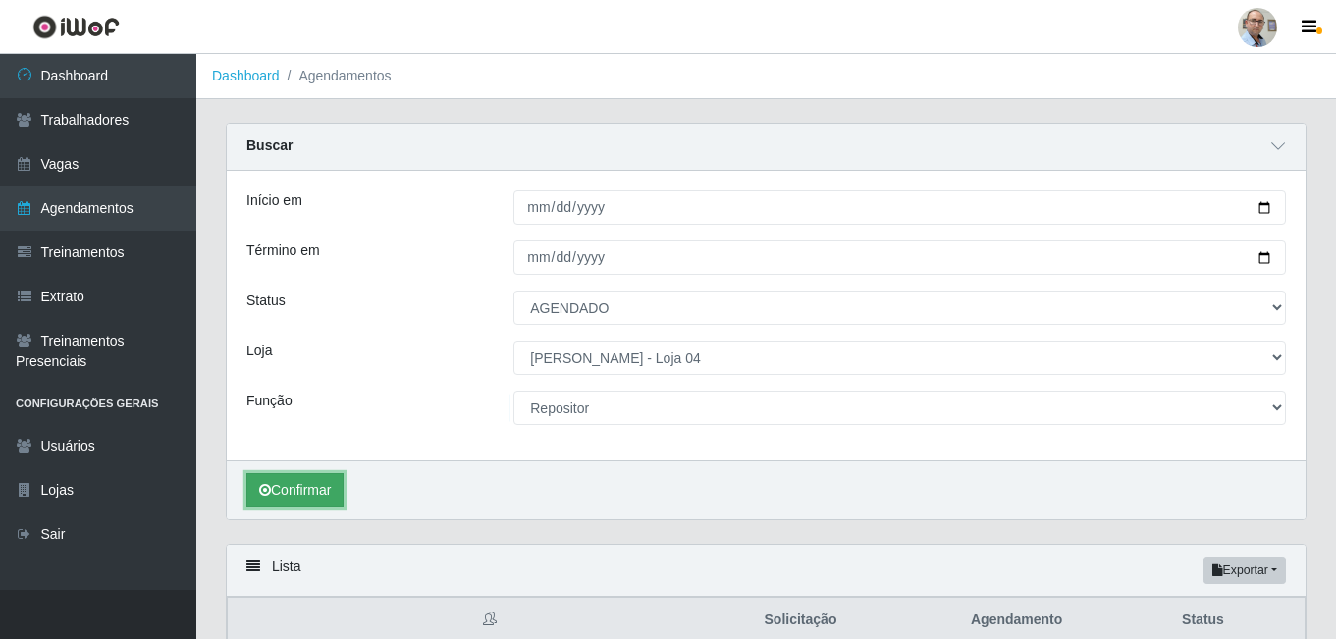
click at [329, 491] on button "Confirmar" at bounding box center [294, 490] width 97 height 34
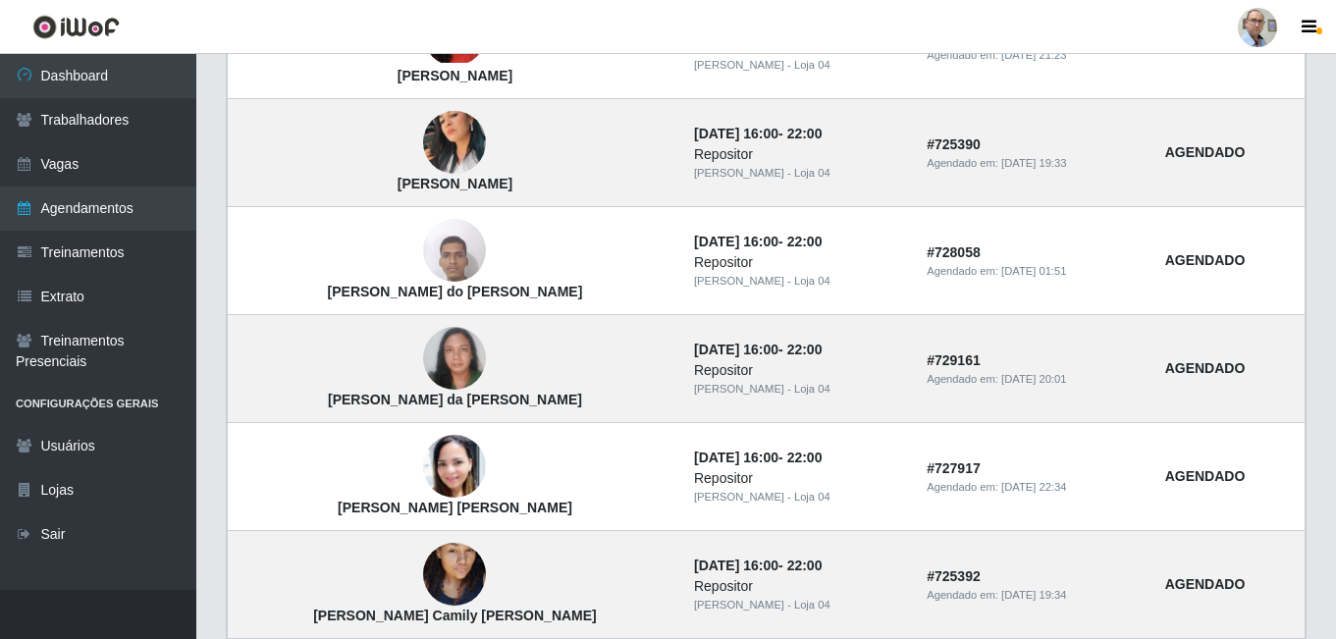
scroll to position [1759, 0]
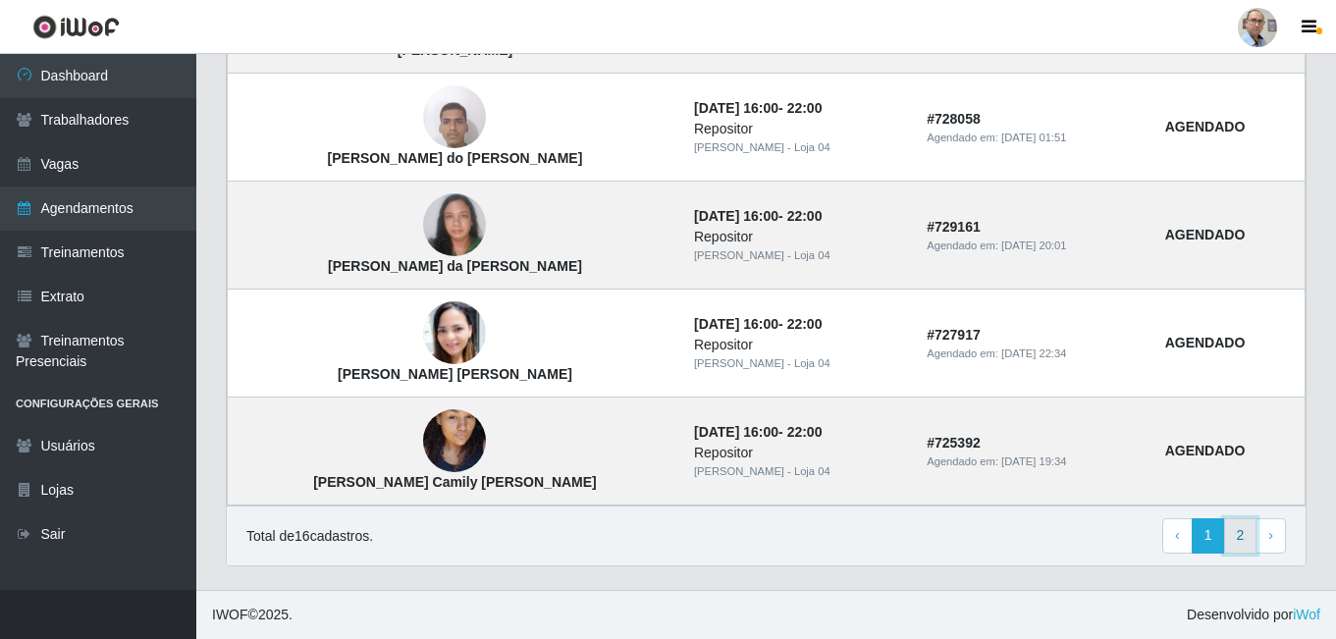
click at [1243, 538] on link "2" at bounding box center [1240, 535] width 33 height 35
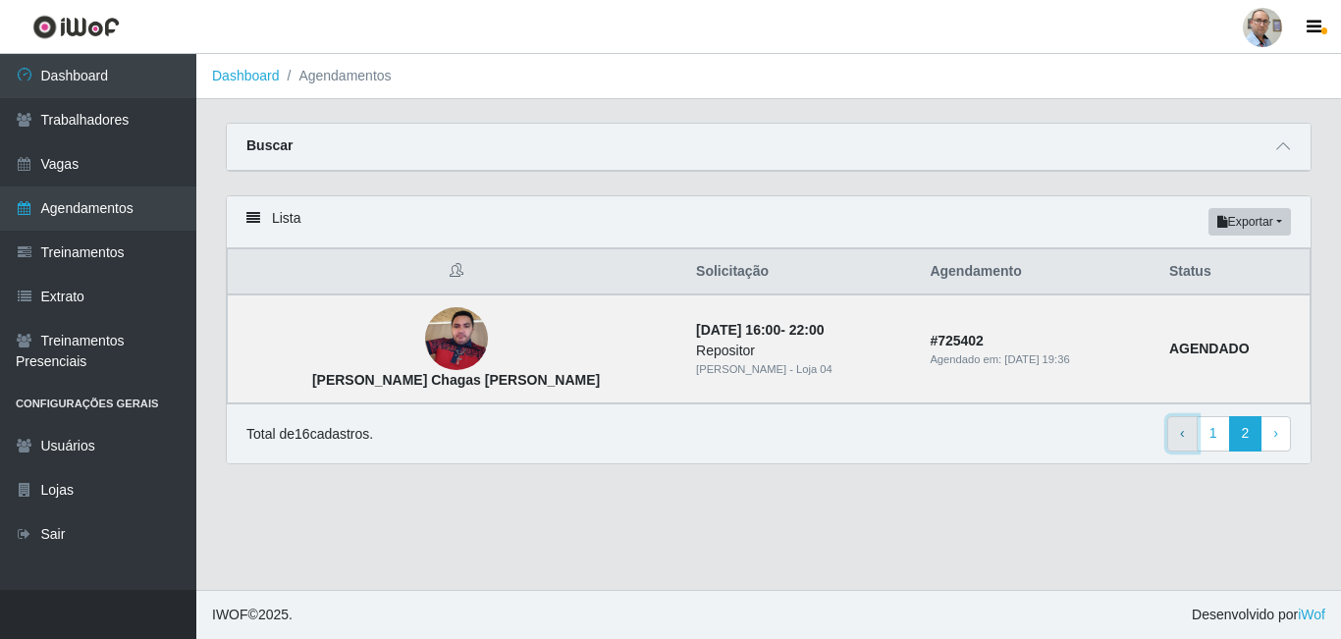
click at [1189, 448] on link "‹ Previous" at bounding box center [1182, 433] width 30 height 35
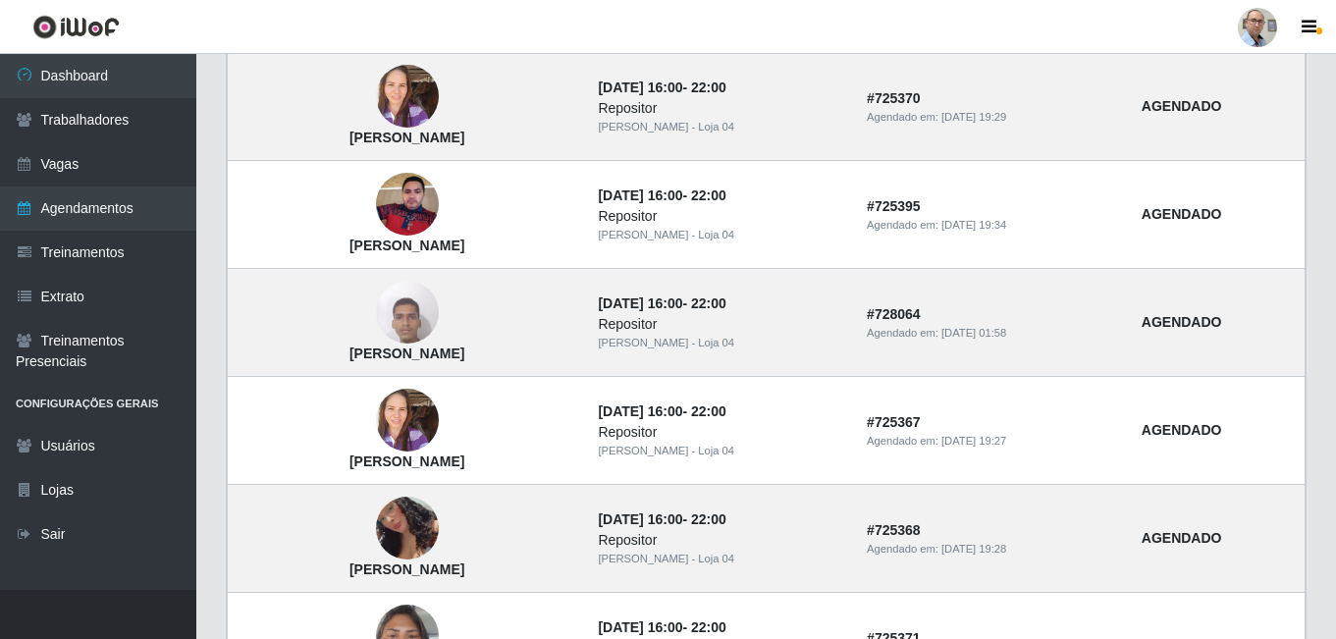
scroll to position [527, 0]
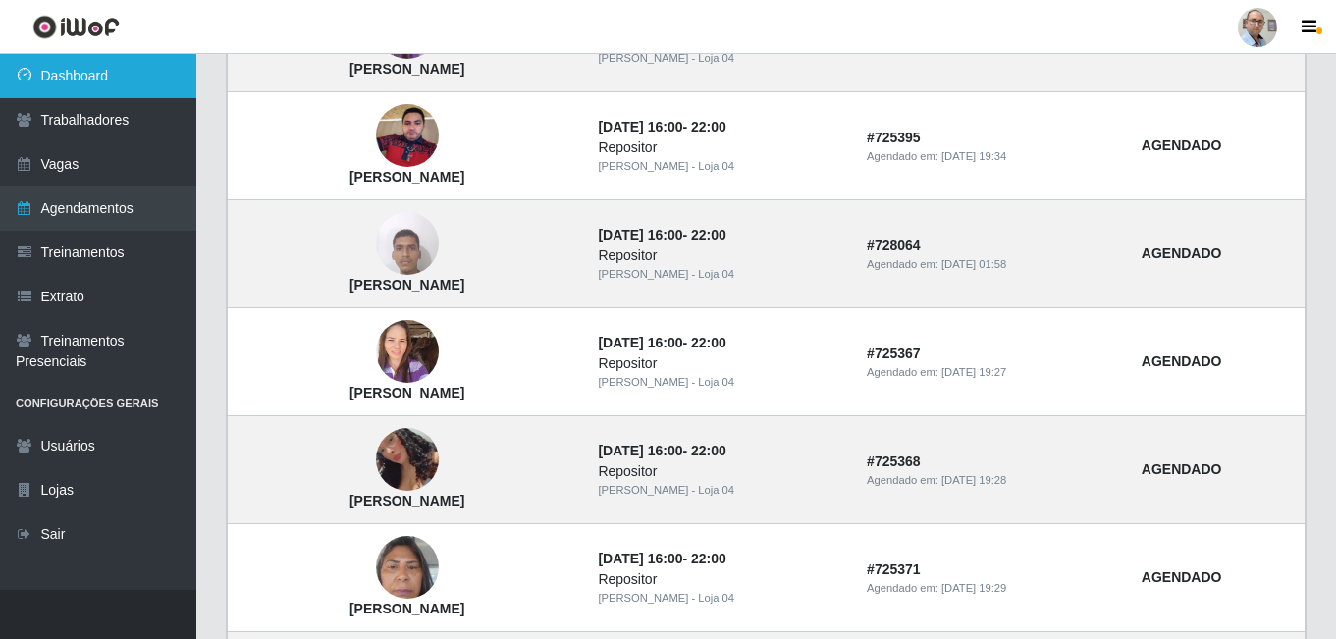
click at [58, 81] on link "Dashboard" at bounding box center [98, 76] width 196 height 44
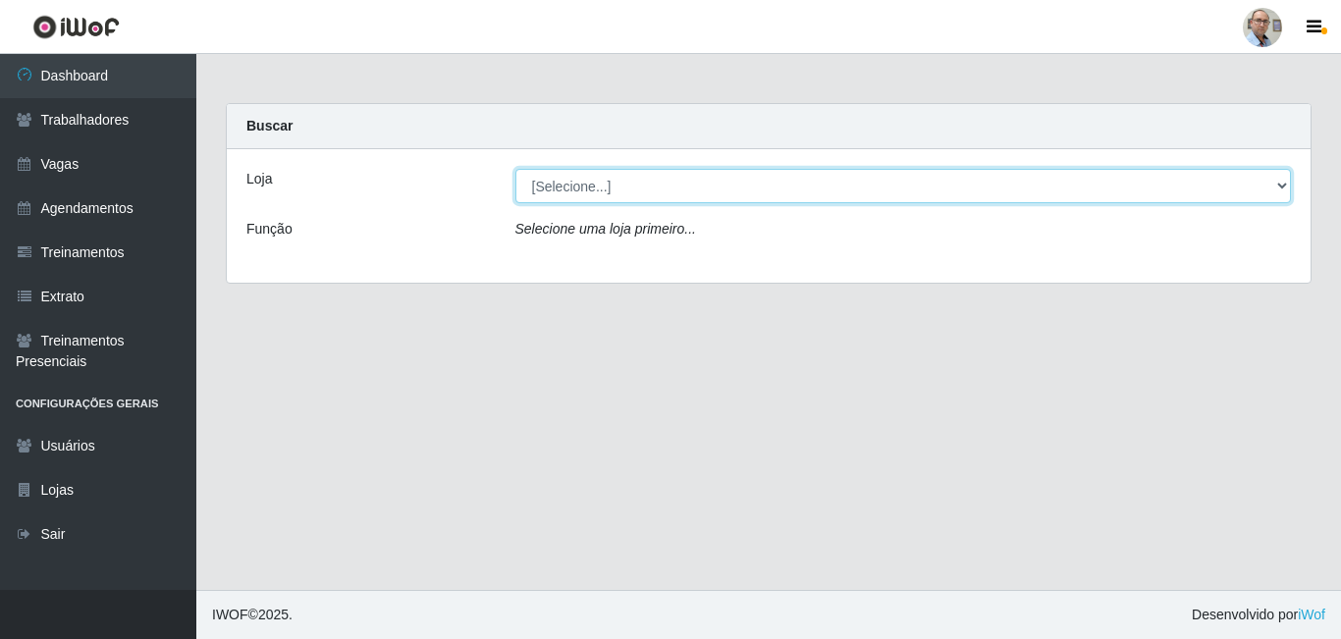
click at [661, 192] on select "[Selecione...] Mar Vermelho - Loja 04" at bounding box center [903, 186] width 776 height 34
select select "251"
click at [515, 169] on select "[Selecione...] Mar Vermelho - Loja 04" at bounding box center [903, 186] width 776 height 34
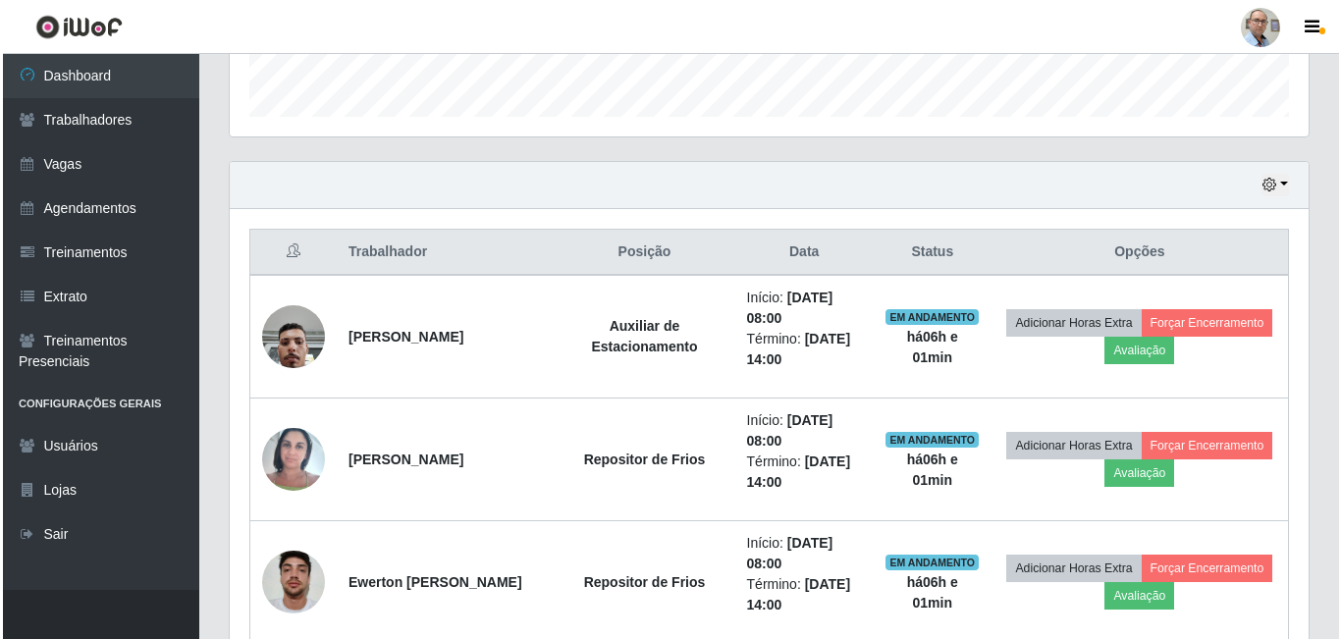
scroll to position [687, 0]
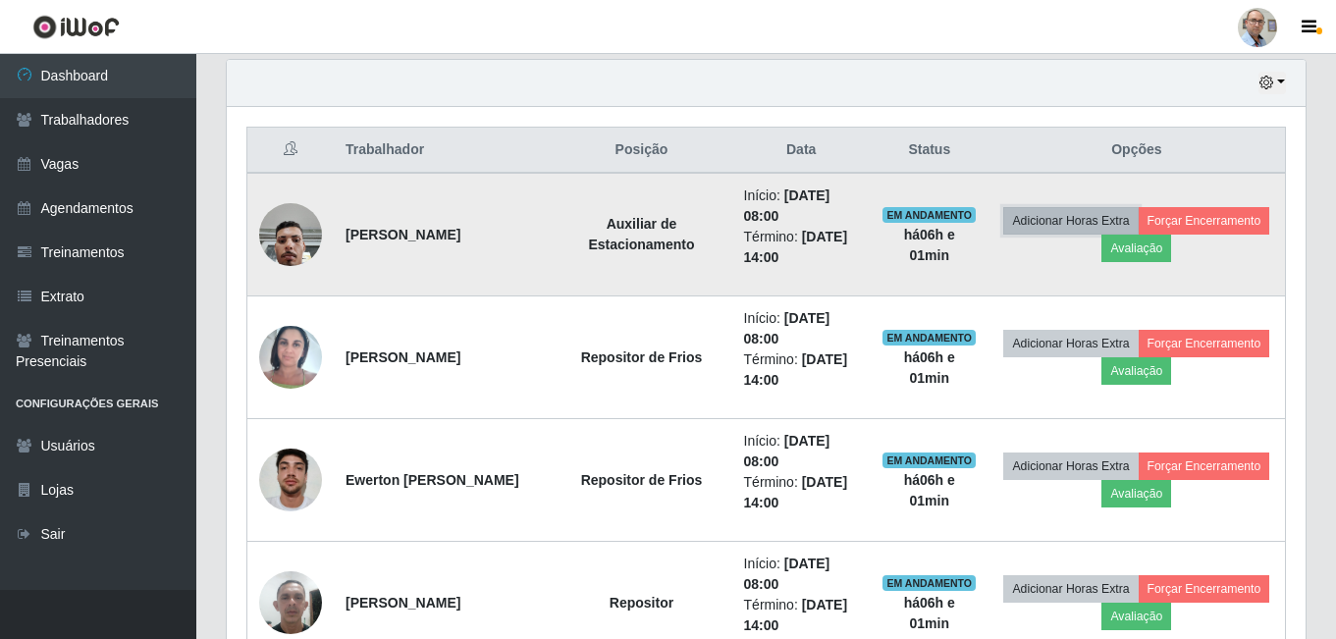
click at [1103, 233] on button "Adicionar Horas Extra" at bounding box center [1070, 220] width 134 height 27
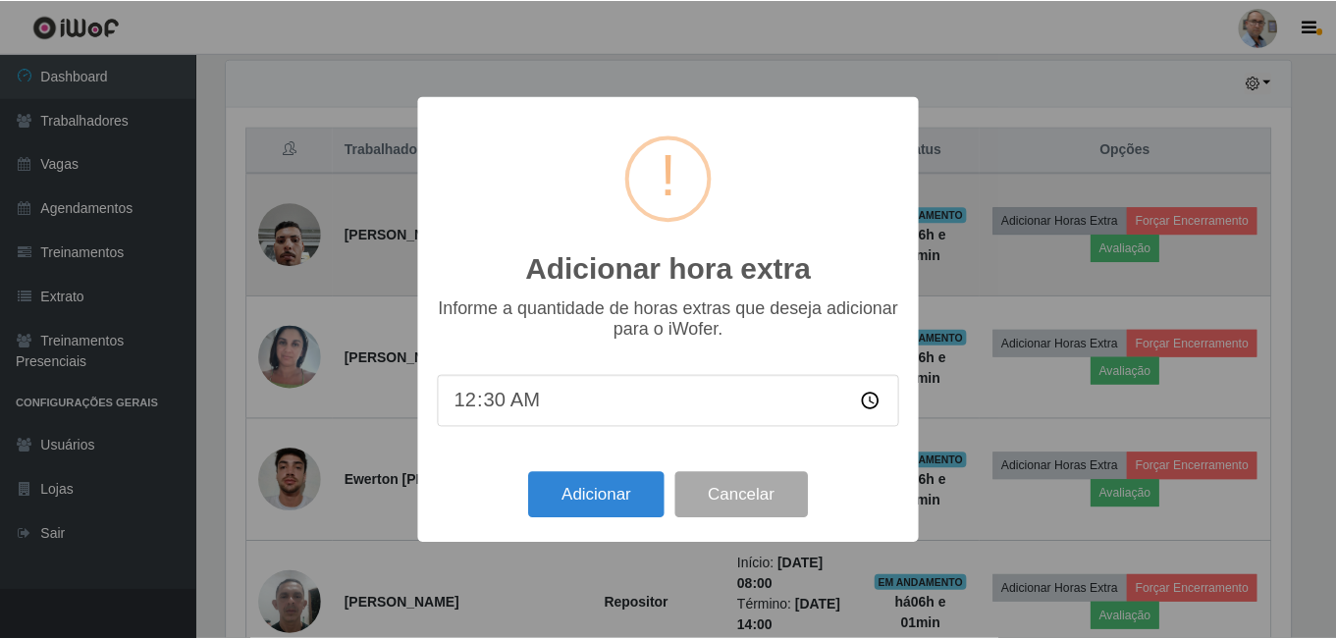
scroll to position [407, 1069]
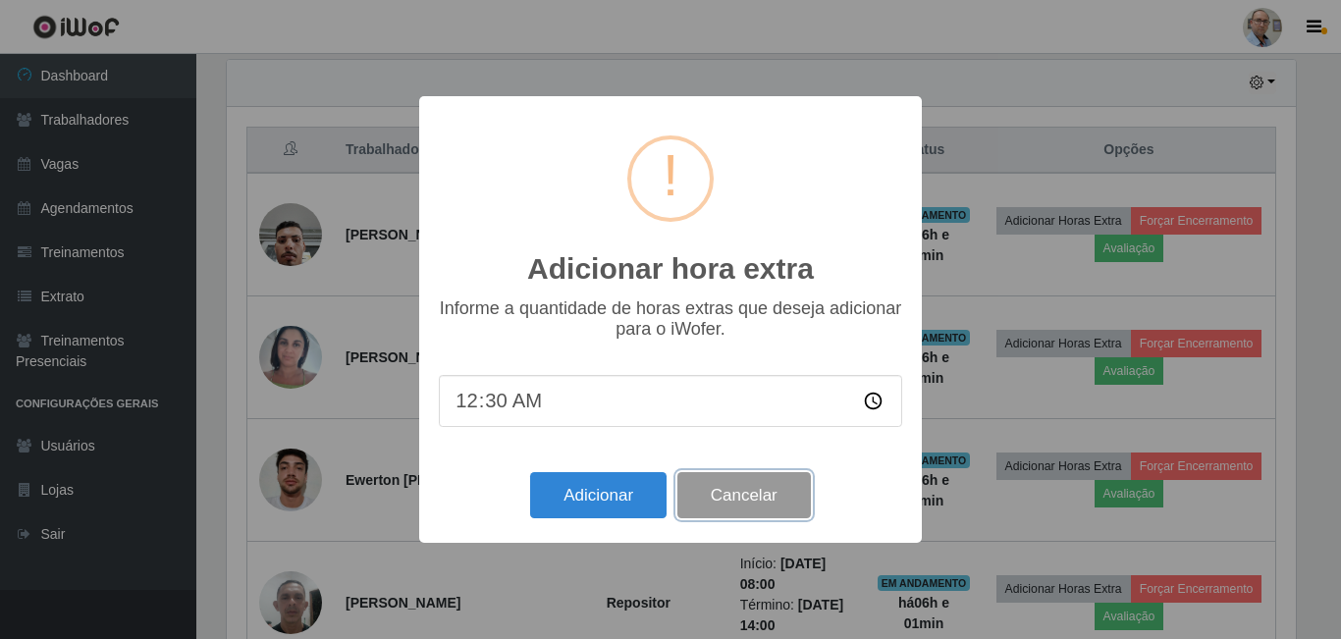
click at [790, 499] on button "Cancelar" at bounding box center [743, 495] width 133 height 46
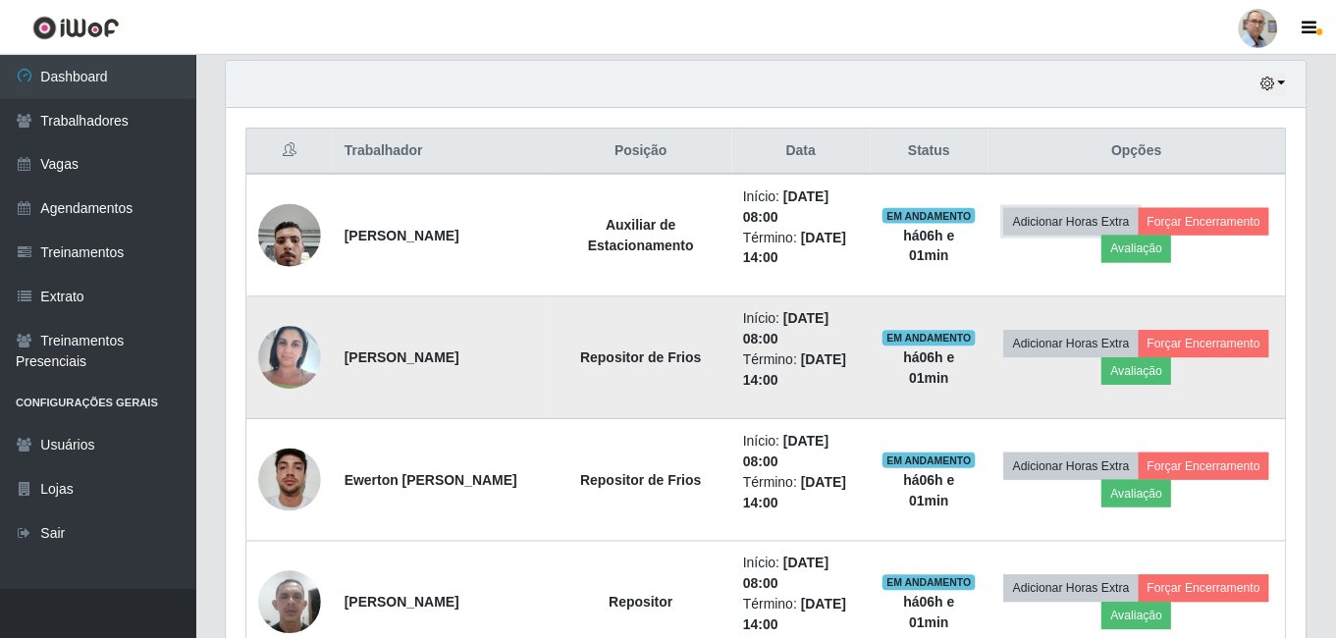
scroll to position [407, 1079]
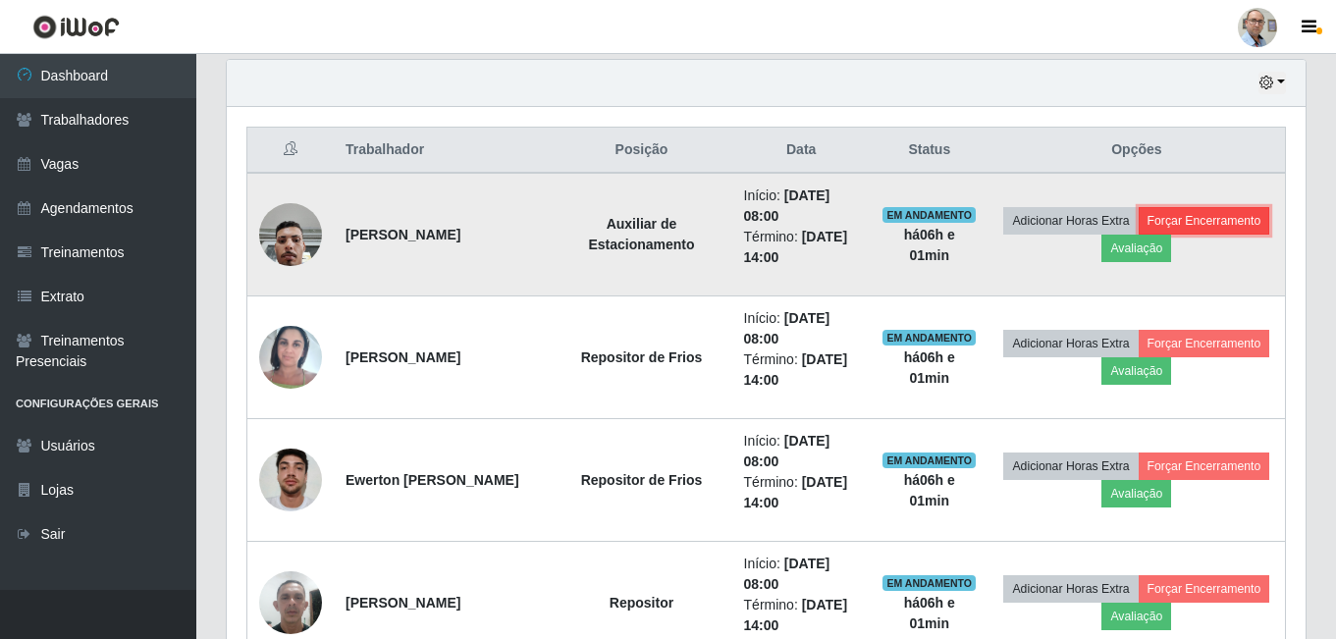
click at [1139, 235] on button "Forçar Encerramento" at bounding box center [1205, 220] width 132 height 27
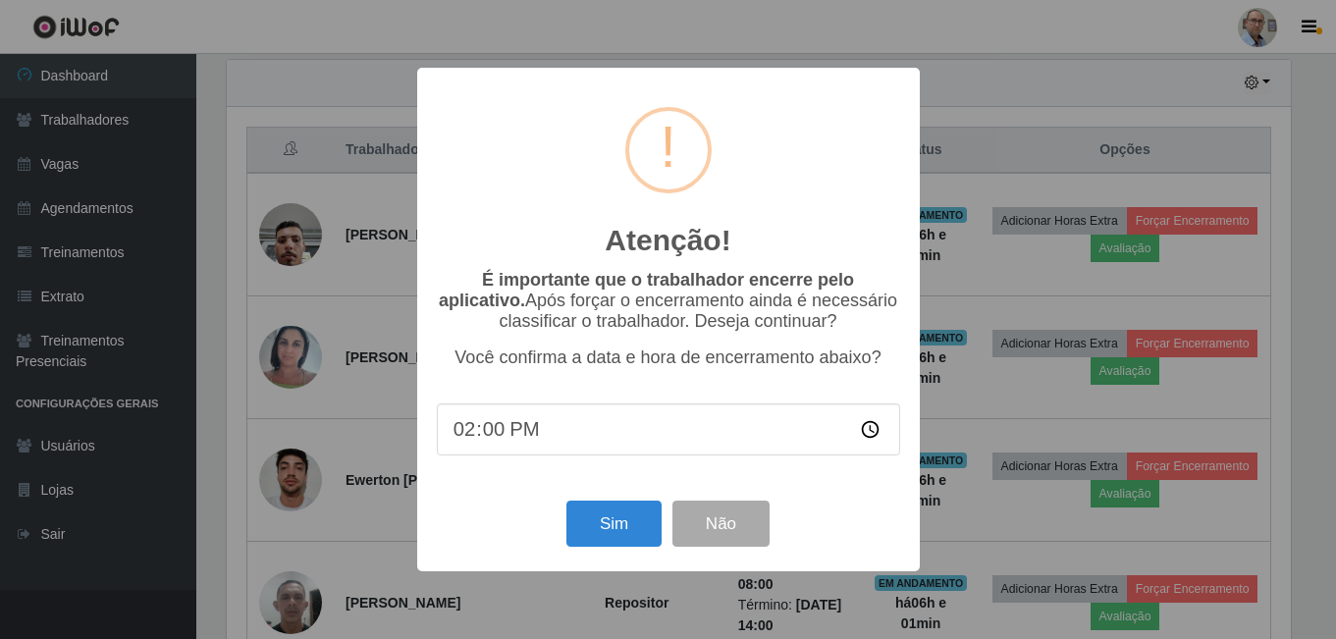
scroll to position [407, 1069]
click at [600, 525] on button "Sim" at bounding box center [615, 524] width 95 height 46
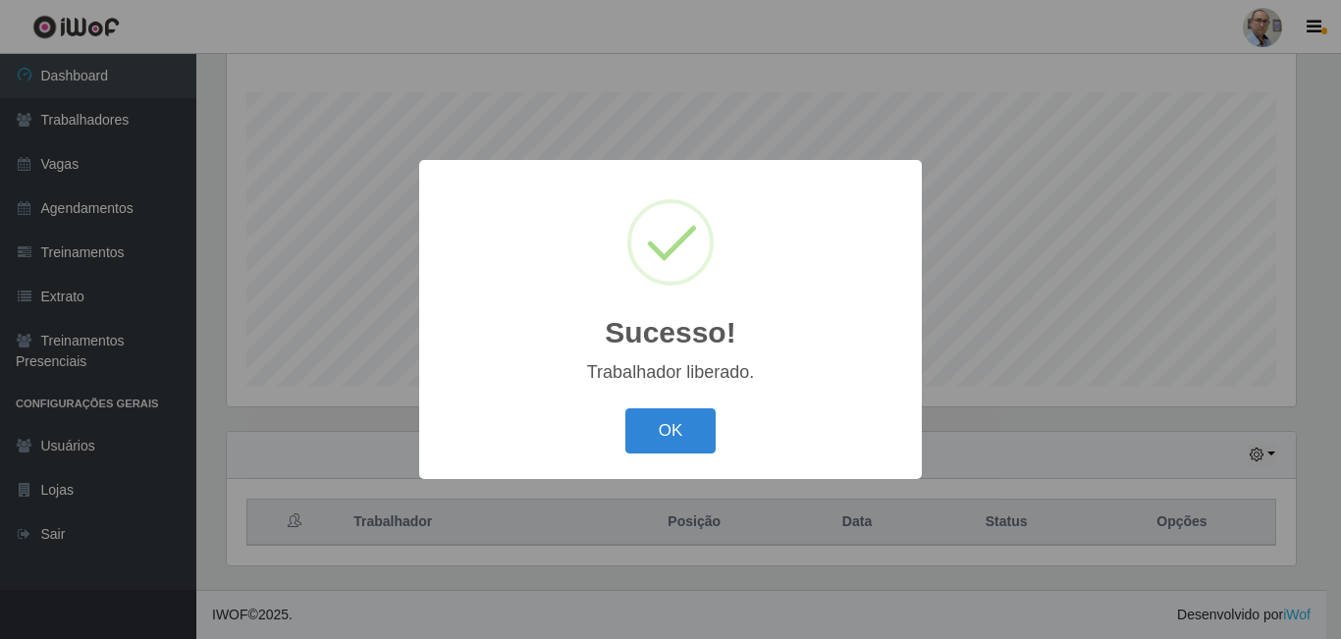
click at [1060, 321] on div "Sucesso! × Trabalhador liberado. OK Cancel" at bounding box center [670, 319] width 1341 height 639
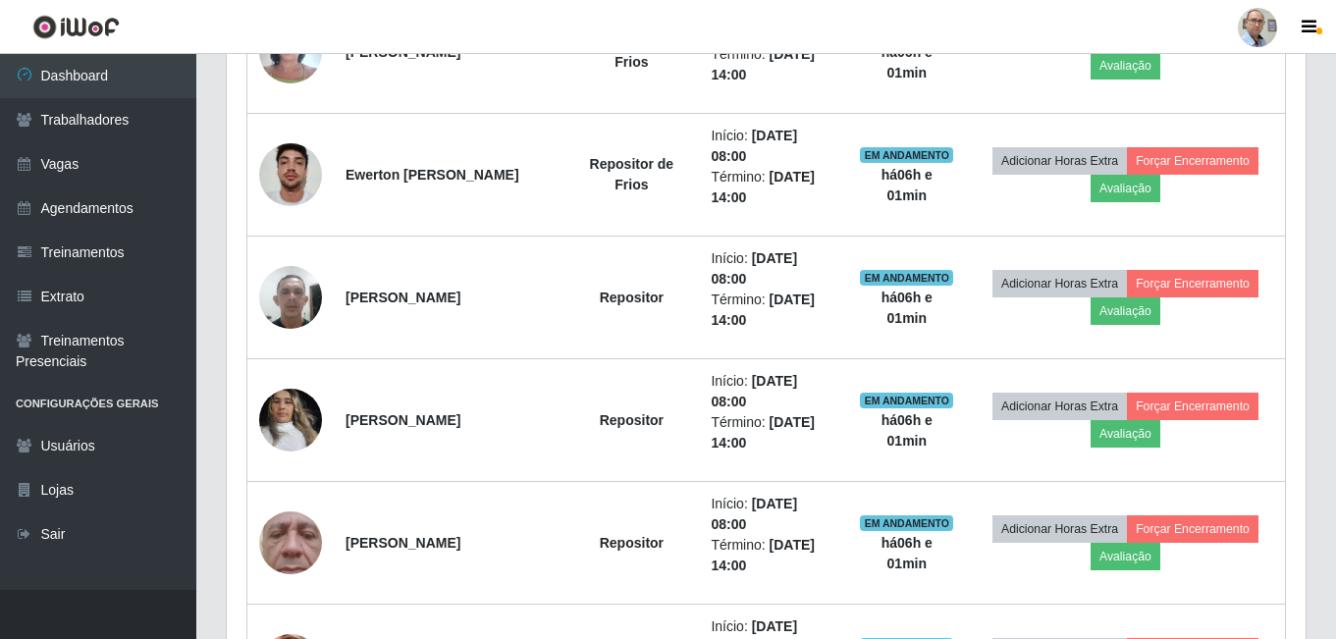
scroll to position [904, 0]
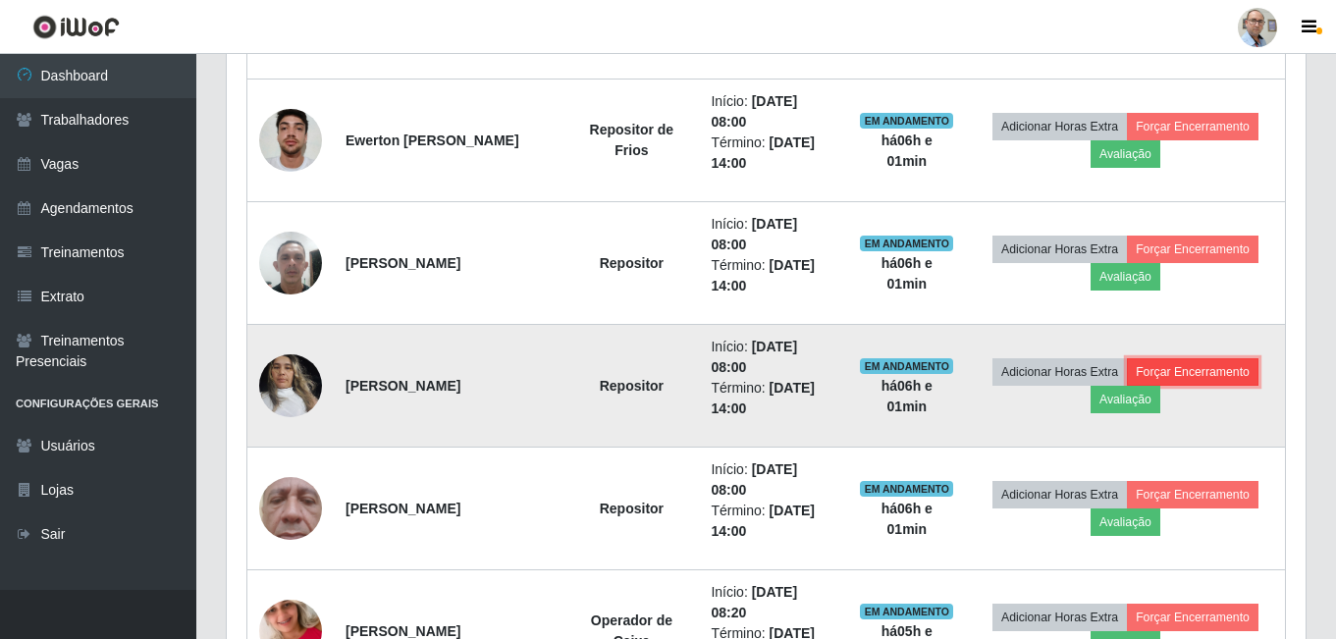
click at [1188, 370] on button "Forçar Encerramento" at bounding box center [1193, 371] width 132 height 27
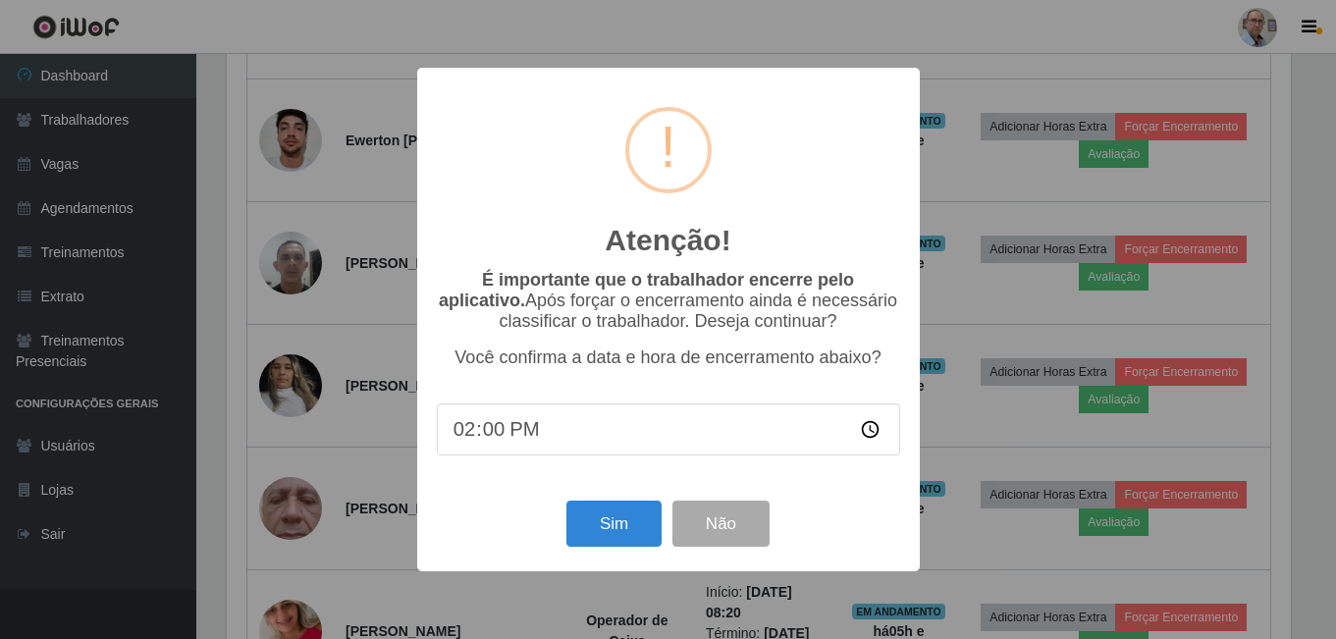
scroll to position [407, 1069]
click at [584, 535] on button "Sim" at bounding box center [615, 524] width 95 height 46
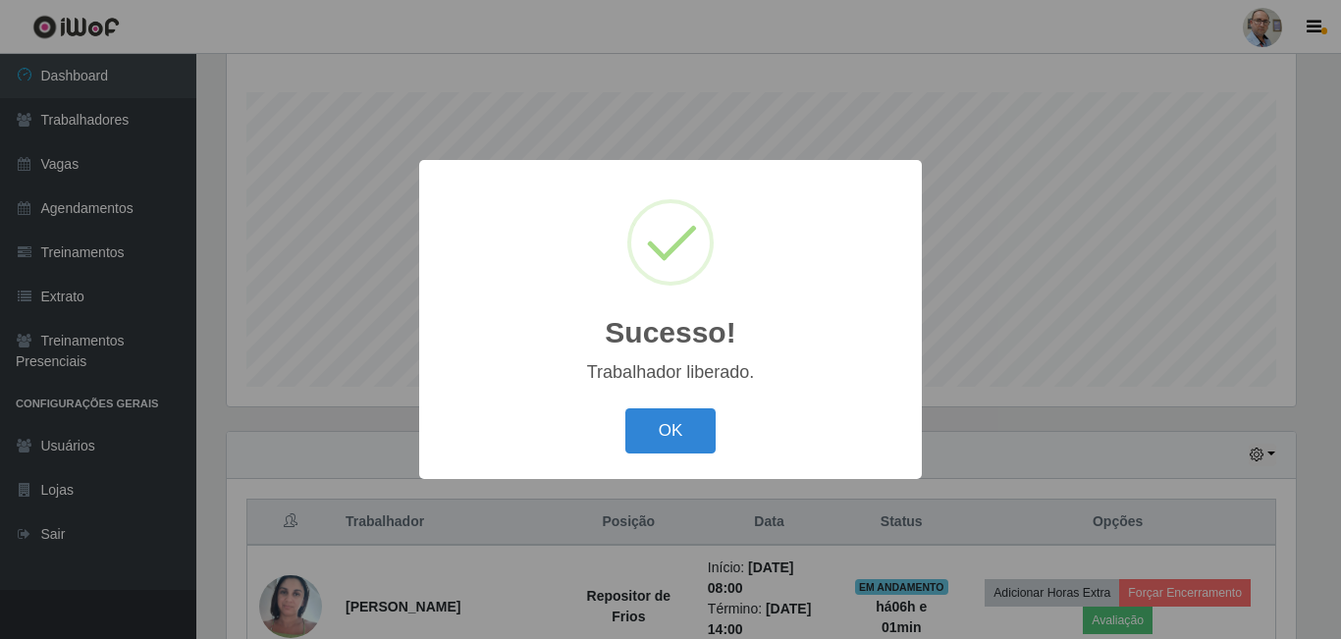
click at [794, 130] on div "Sucesso! × Trabalhador liberado. OK Cancel" at bounding box center [670, 319] width 1341 height 639
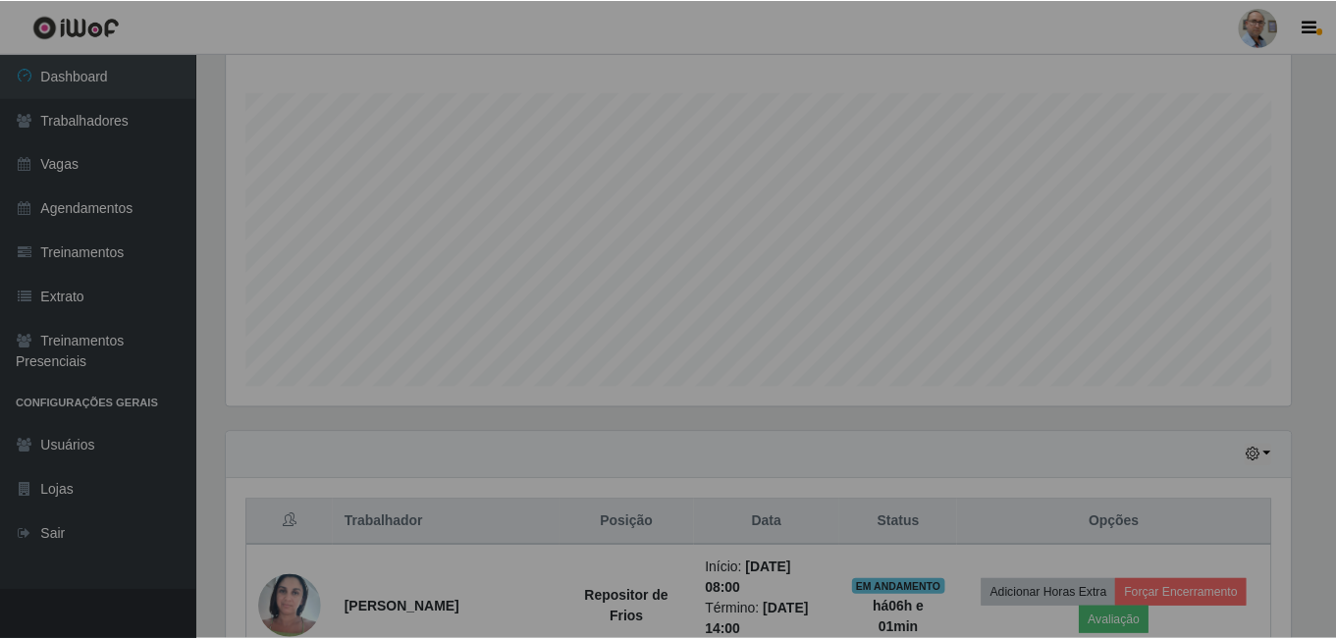
scroll to position [0, 0]
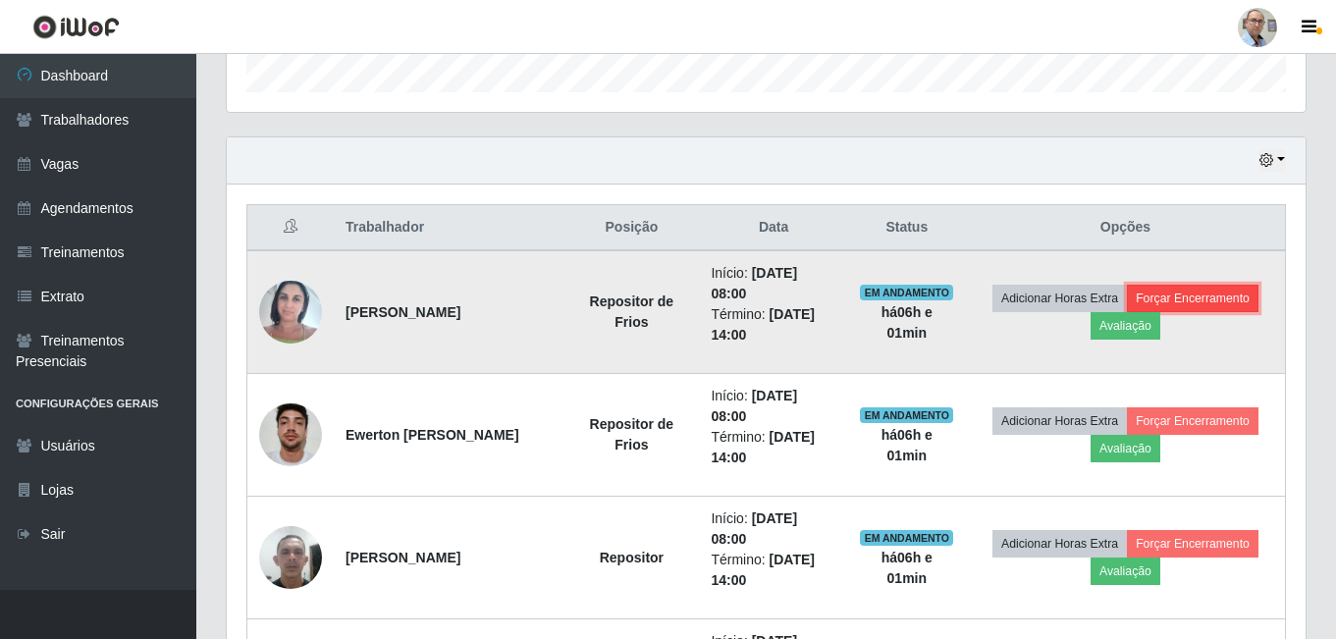
click at [1222, 298] on button "Forçar Encerramento" at bounding box center [1193, 298] width 132 height 27
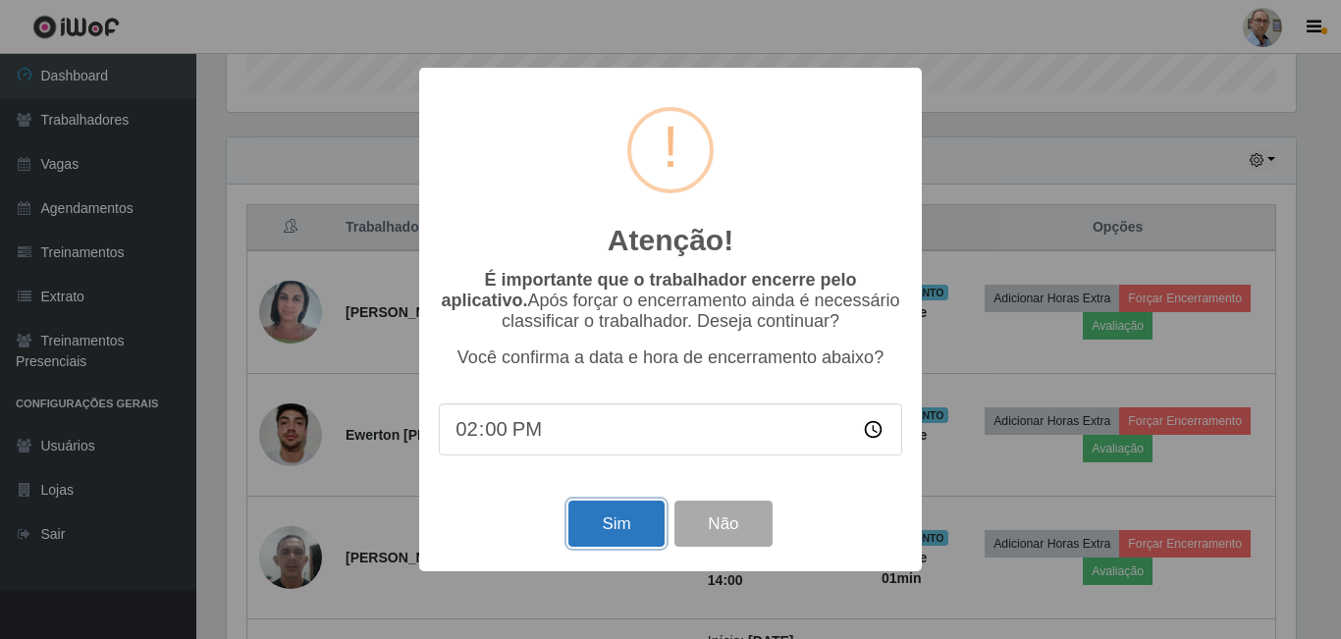
click at [636, 537] on button "Sim" at bounding box center [615, 524] width 95 height 46
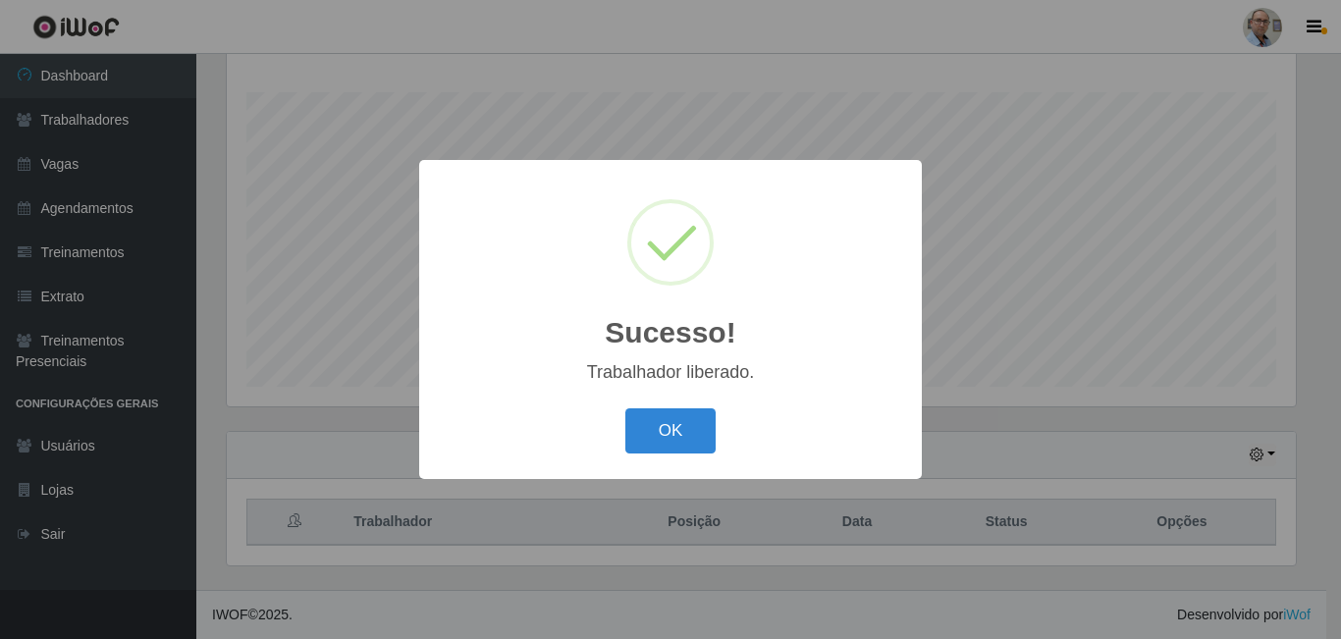
click at [982, 380] on div "Sucesso! × Trabalhador liberado. OK Cancel" at bounding box center [670, 319] width 1341 height 639
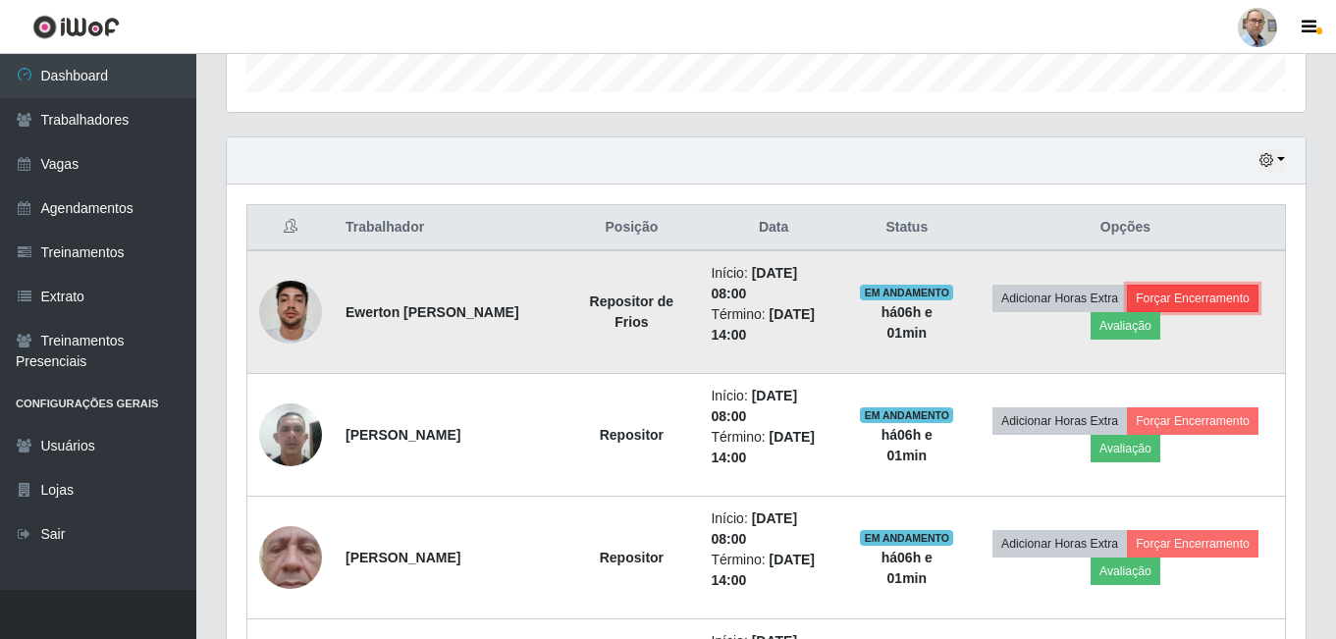
click at [1227, 305] on button "Forçar Encerramento" at bounding box center [1193, 298] width 132 height 27
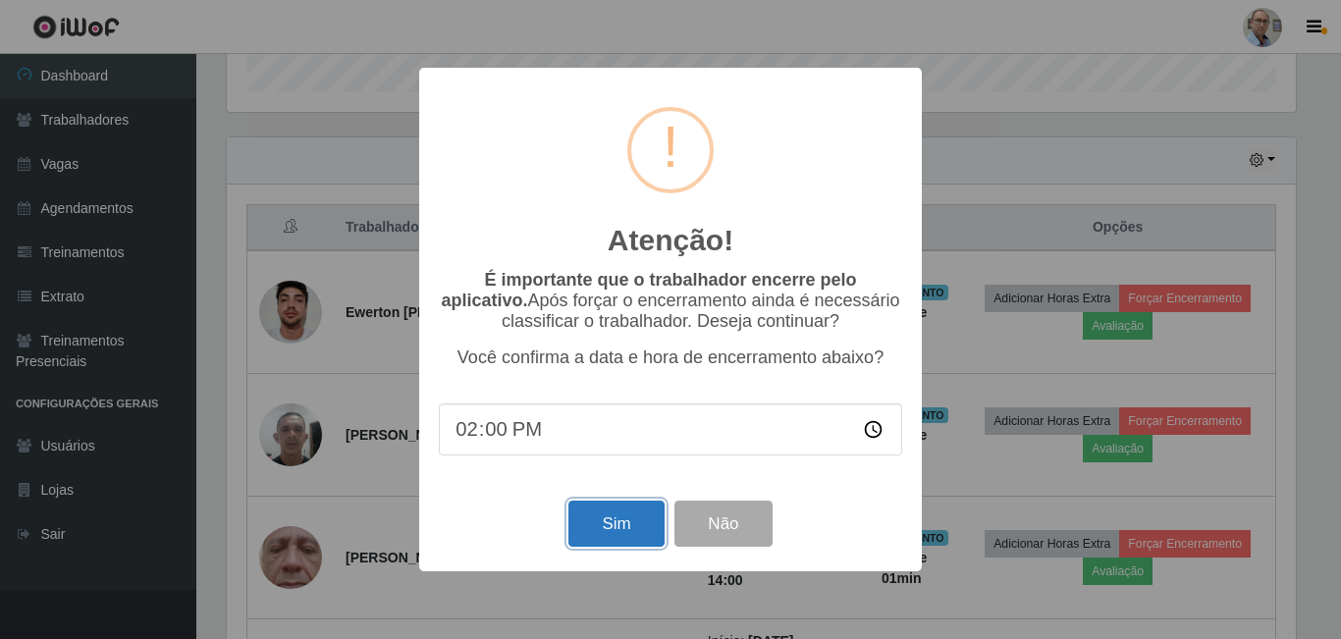
click at [612, 534] on button "Sim" at bounding box center [615, 524] width 95 height 46
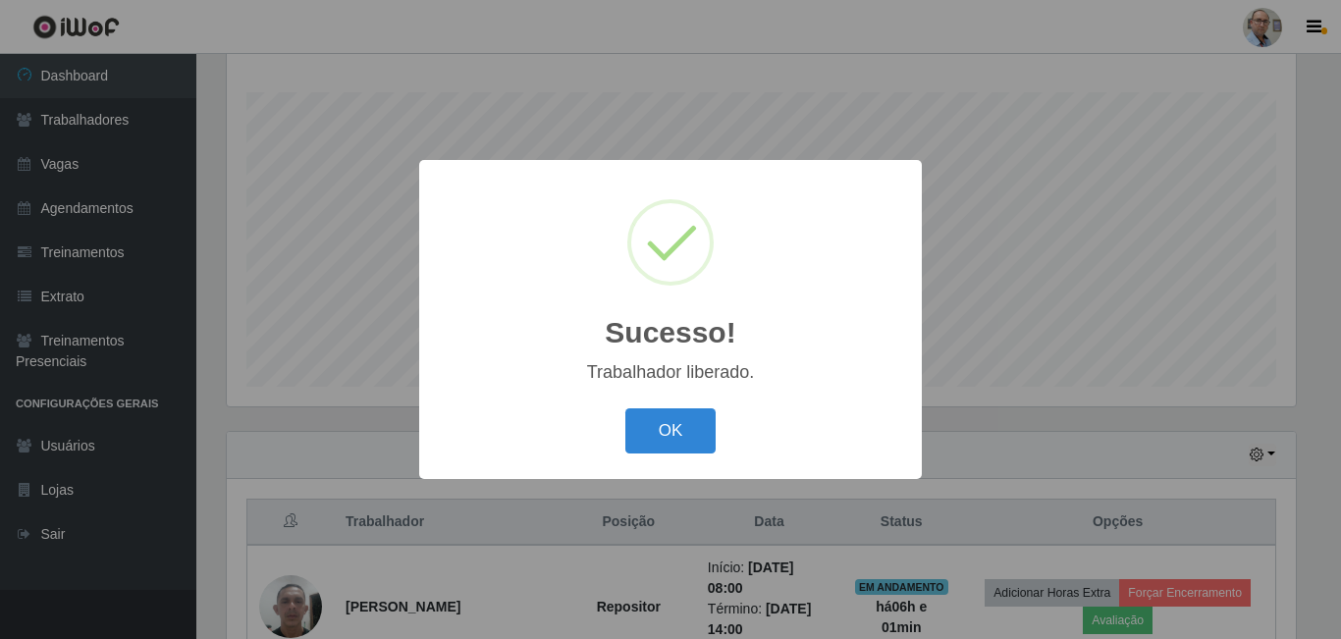
click at [1078, 334] on div "Sucesso! × Trabalhador liberado. OK Cancel" at bounding box center [670, 319] width 1341 height 639
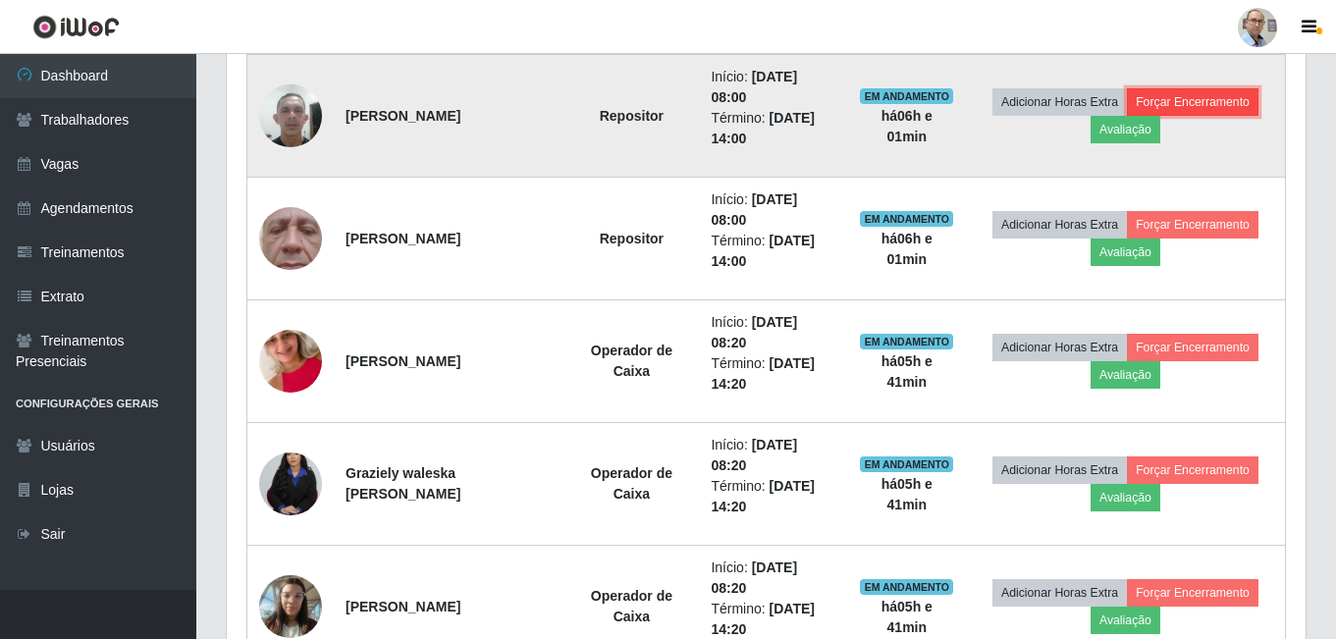
click at [1211, 102] on button "Forçar Encerramento" at bounding box center [1193, 101] width 132 height 27
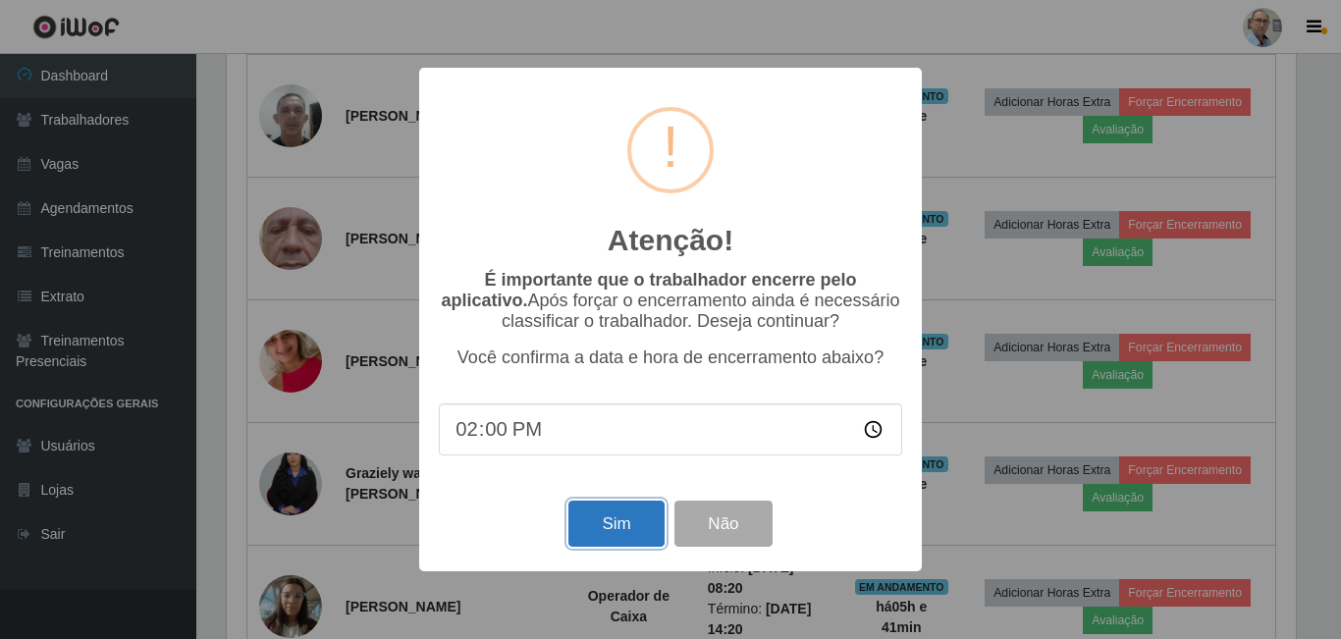
click at [602, 547] on button "Sim" at bounding box center [615, 524] width 95 height 46
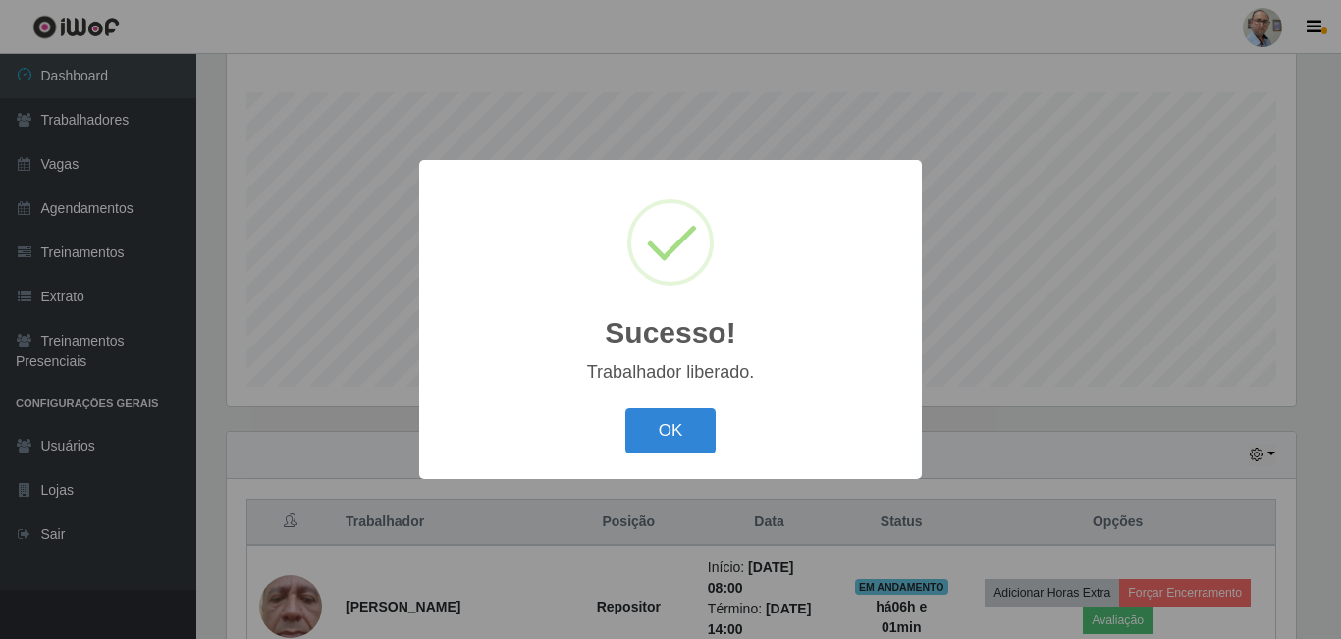
click at [952, 395] on div "Sucesso! × Trabalhador liberado. OK Cancel" at bounding box center [670, 319] width 1341 height 639
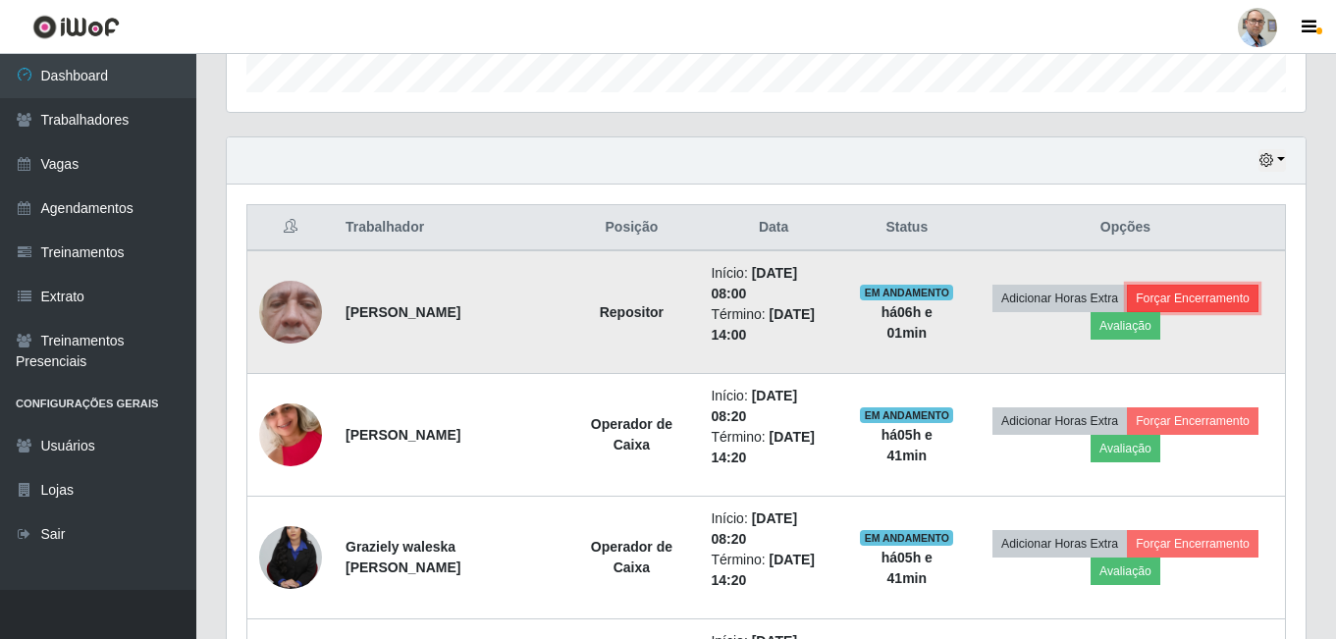
click at [1188, 299] on button "Forçar Encerramento" at bounding box center [1193, 298] width 132 height 27
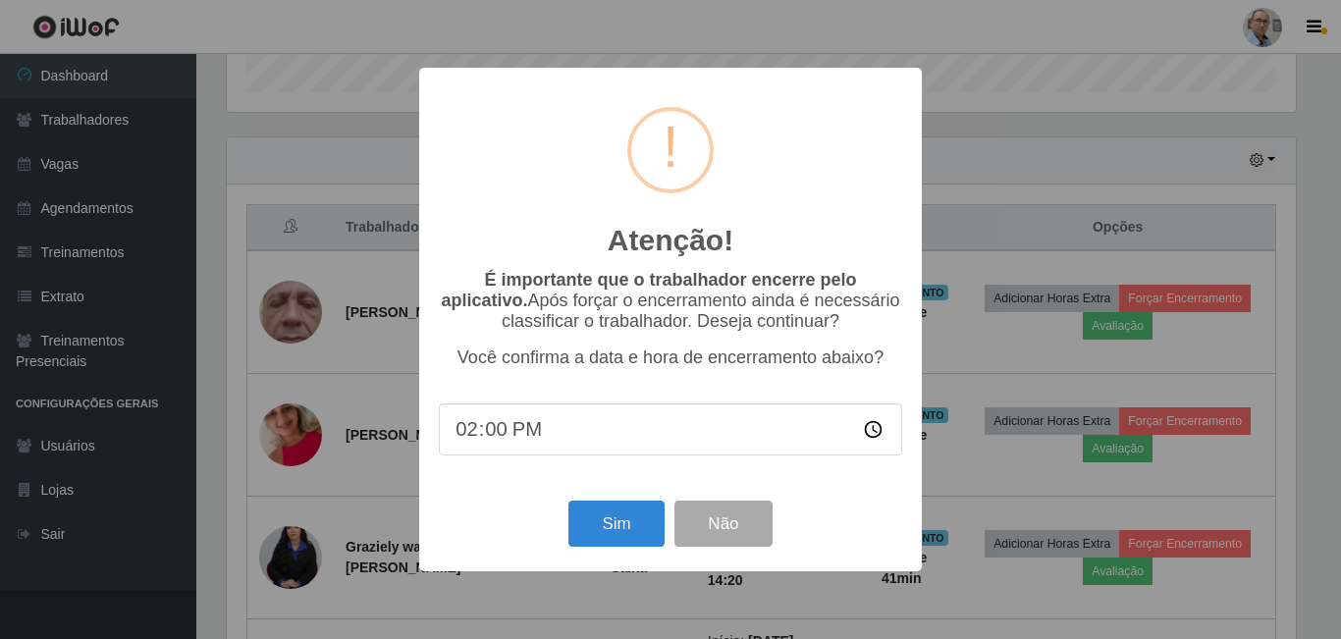
click at [616, 552] on div "Sim Não" at bounding box center [670, 524] width 463 height 56
click at [622, 541] on button "Sim" at bounding box center [615, 524] width 95 height 46
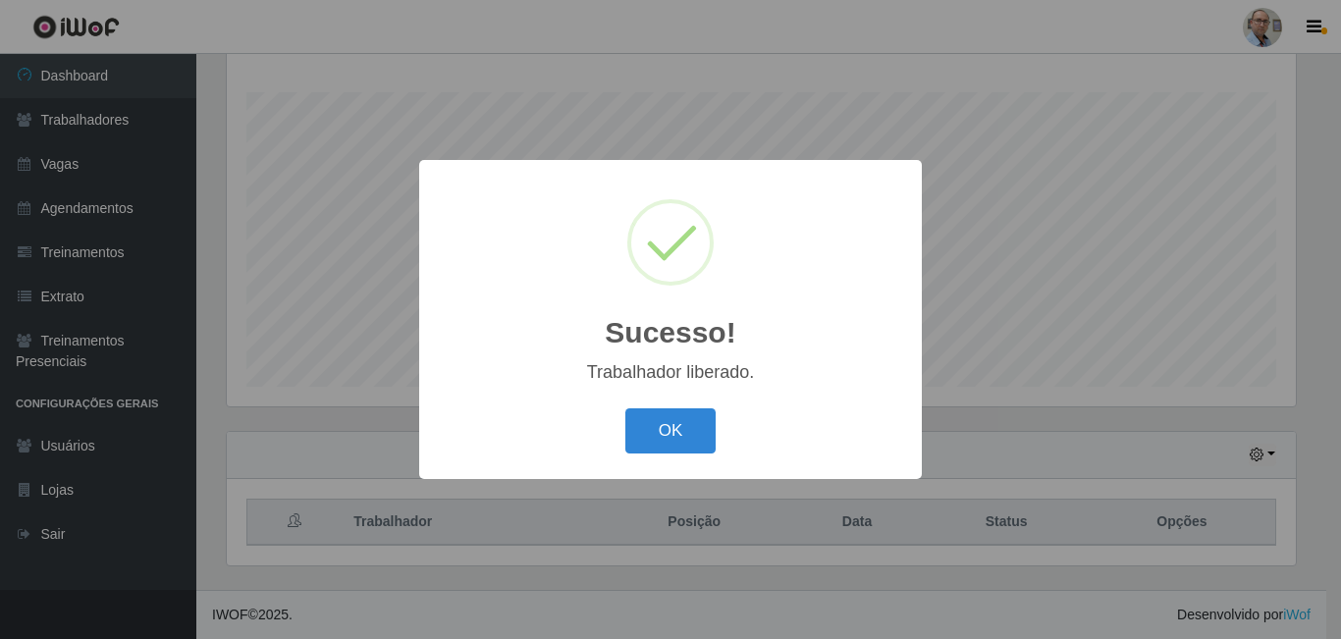
click at [994, 336] on div "Sucesso! × Trabalhador liberado. OK Cancel" at bounding box center [670, 319] width 1341 height 639
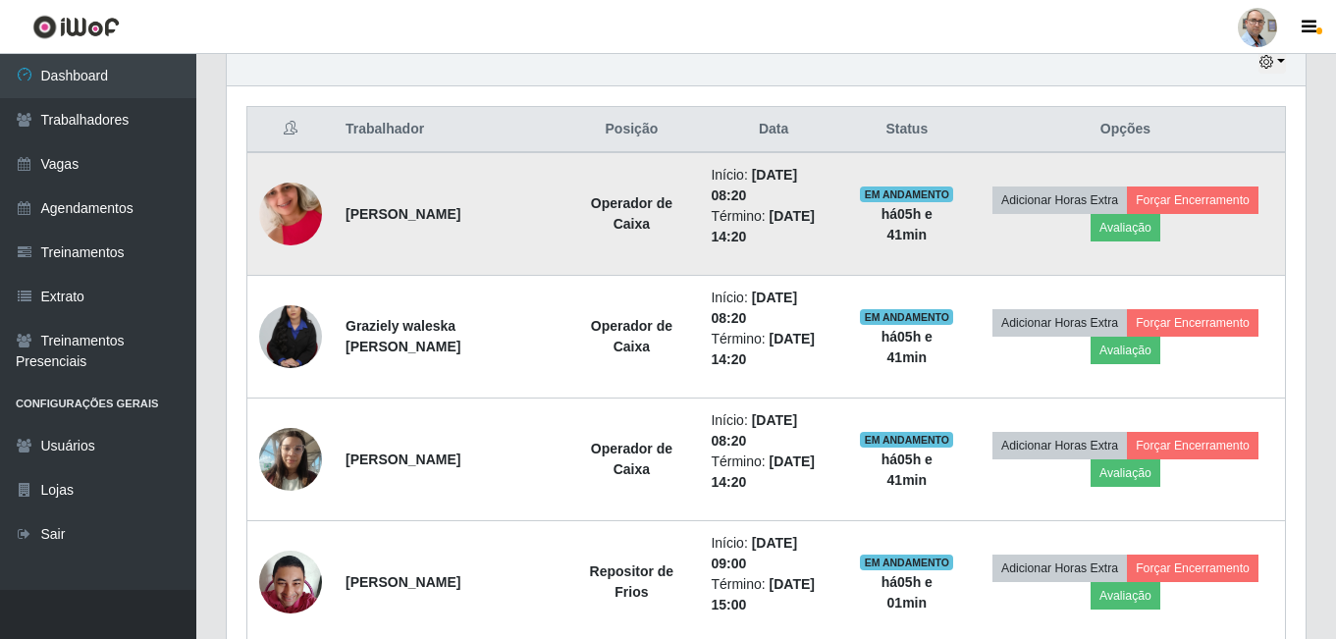
click at [293, 210] on img at bounding box center [290, 214] width 63 height 112
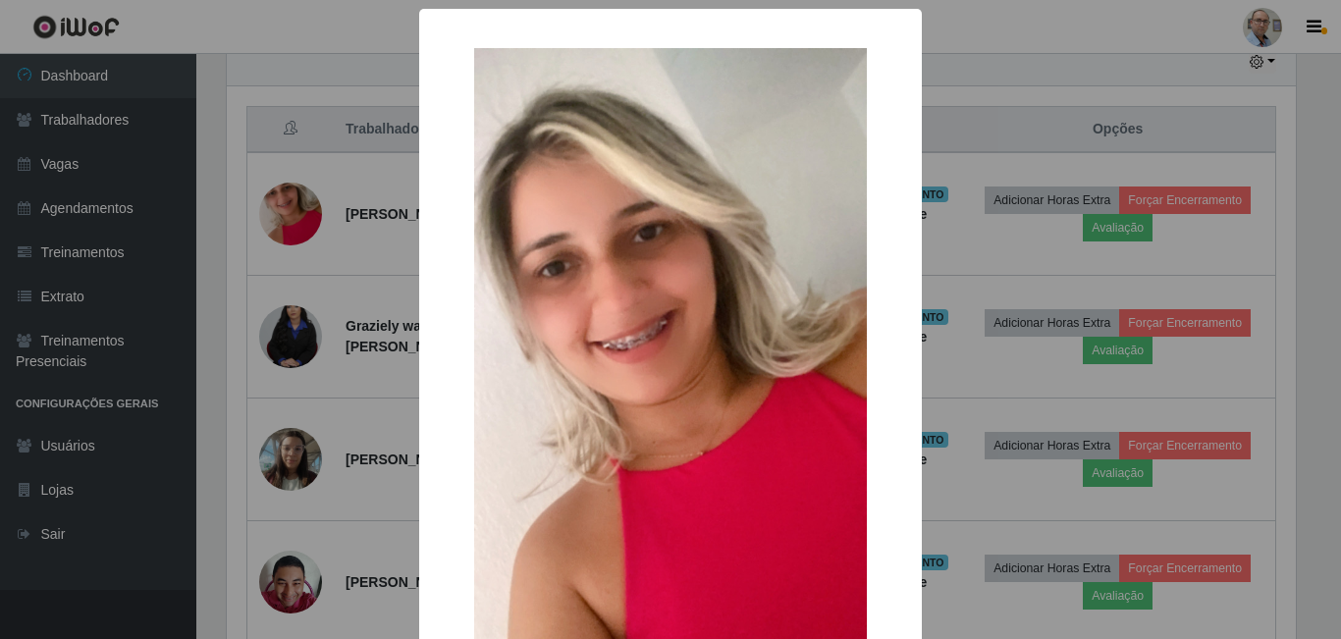
click at [283, 264] on div "× OK Cancel" at bounding box center [670, 319] width 1341 height 639
